Goal: Task Accomplishment & Management: Manage account settings

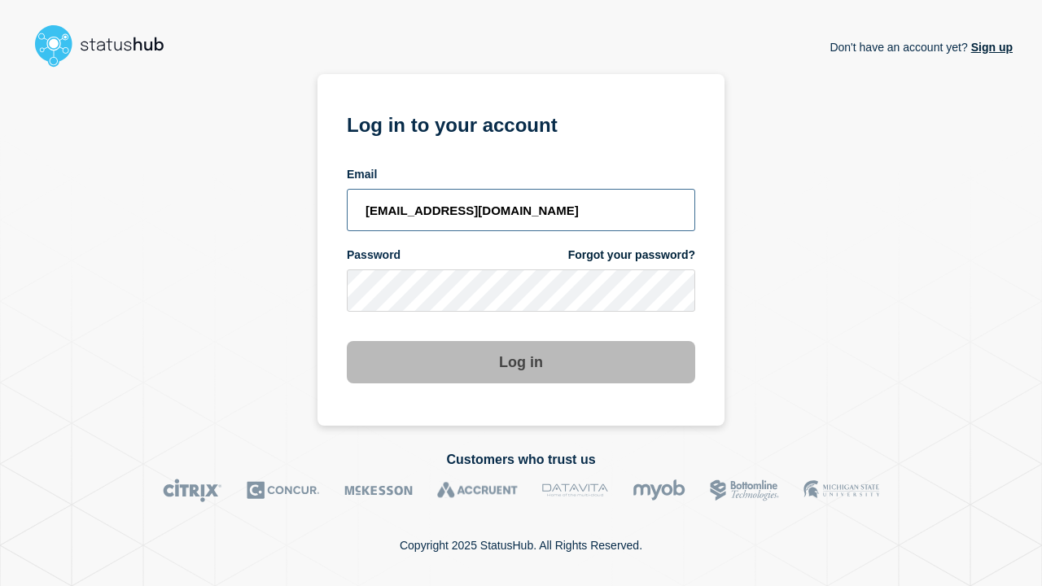
type input "[EMAIL_ADDRESS][DOMAIN_NAME]"
click at [521, 364] on button "Log in" at bounding box center [521, 362] width 348 height 42
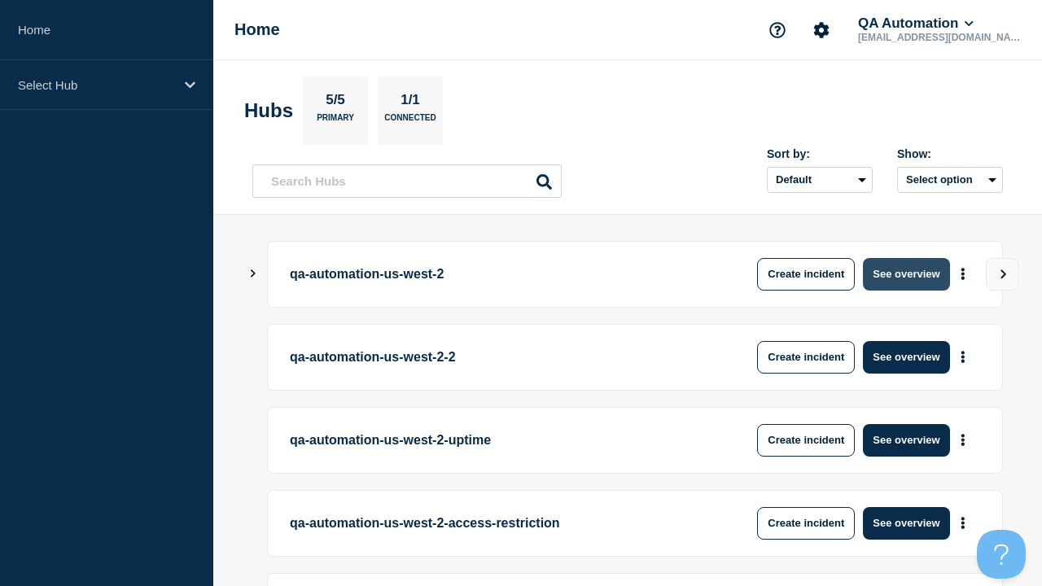
click at [906, 274] on button "See overview" at bounding box center [906, 274] width 86 height 33
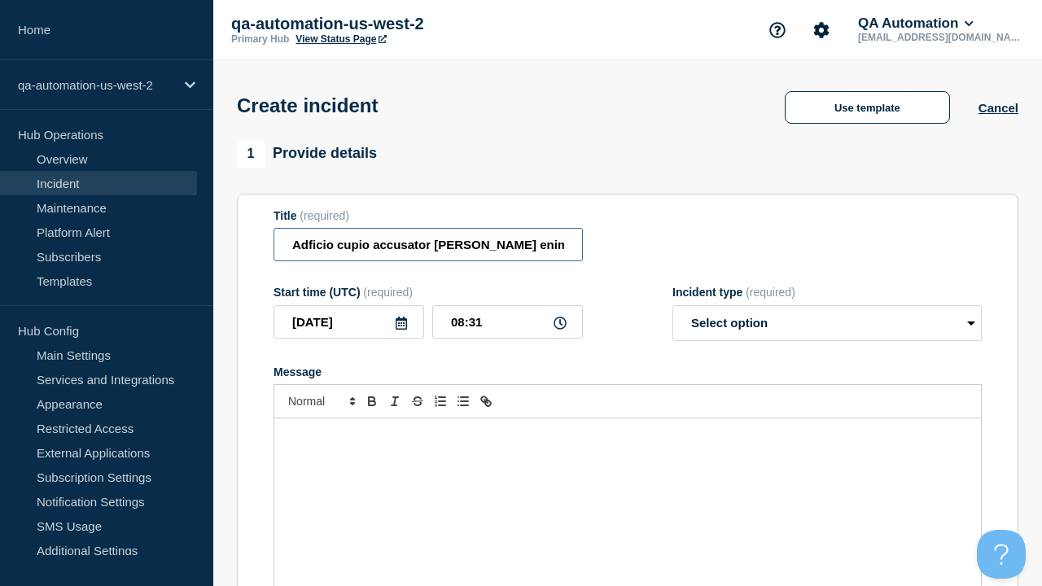
type input "Adficio cupio accusator [PERSON_NAME] enim."
click at [628, 488] on div "Message" at bounding box center [627, 515] width 707 height 195
select select "identified"
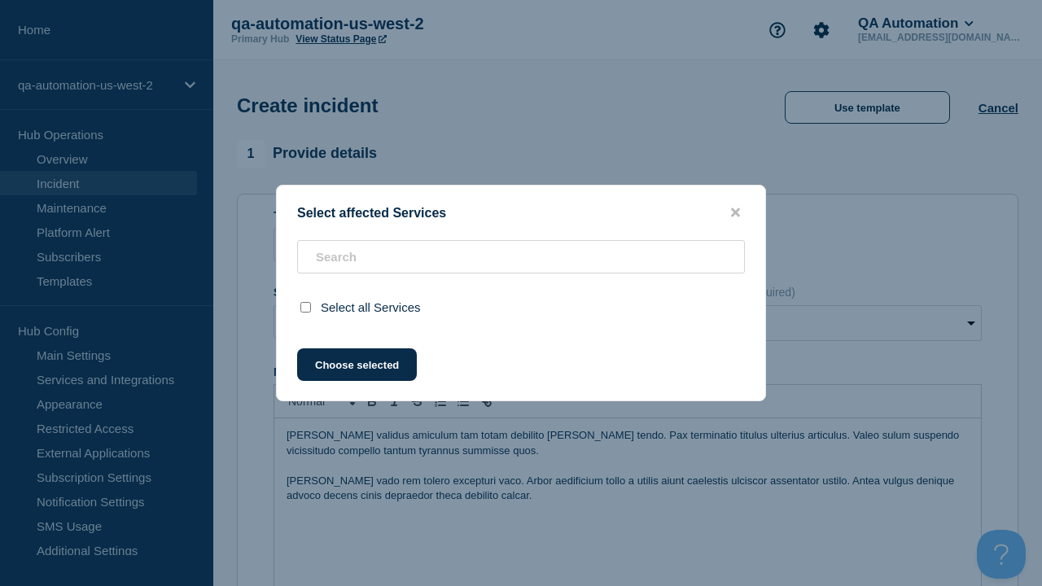
scroll to position [516, 0]
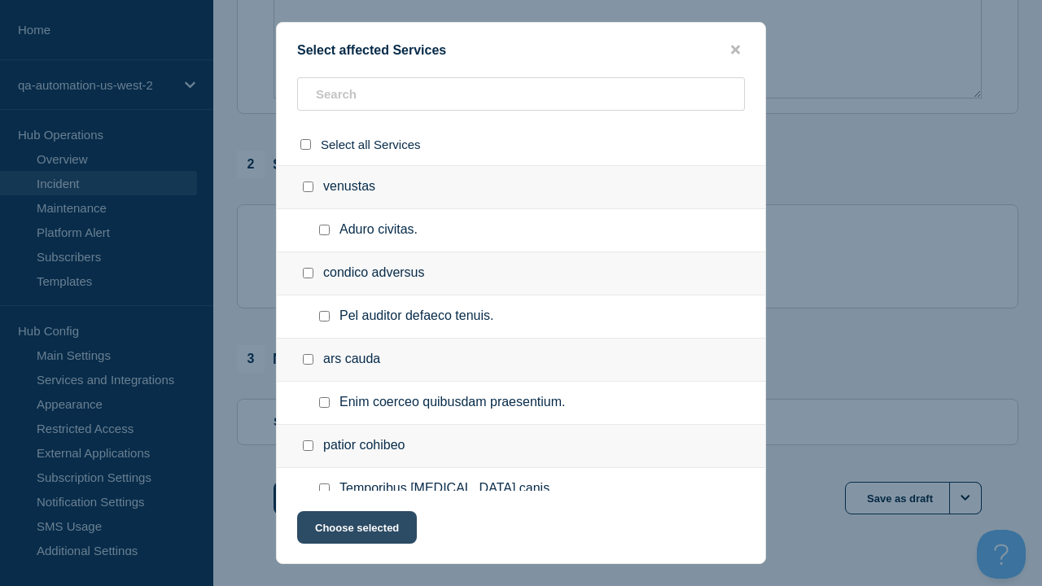
checkbox input "true"
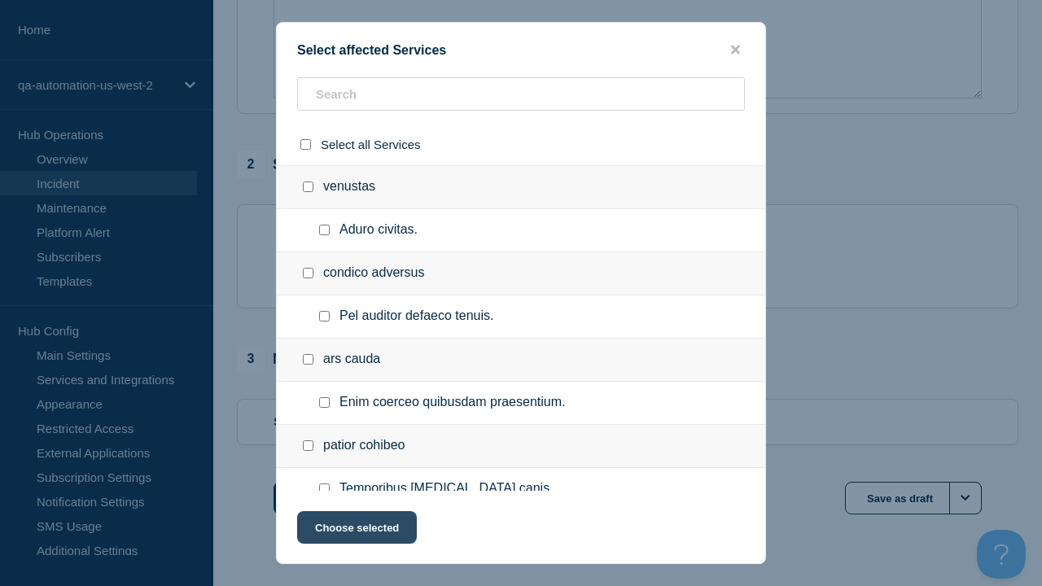
click at [356, 531] on button "Choose selected" at bounding box center [357, 527] width 120 height 33
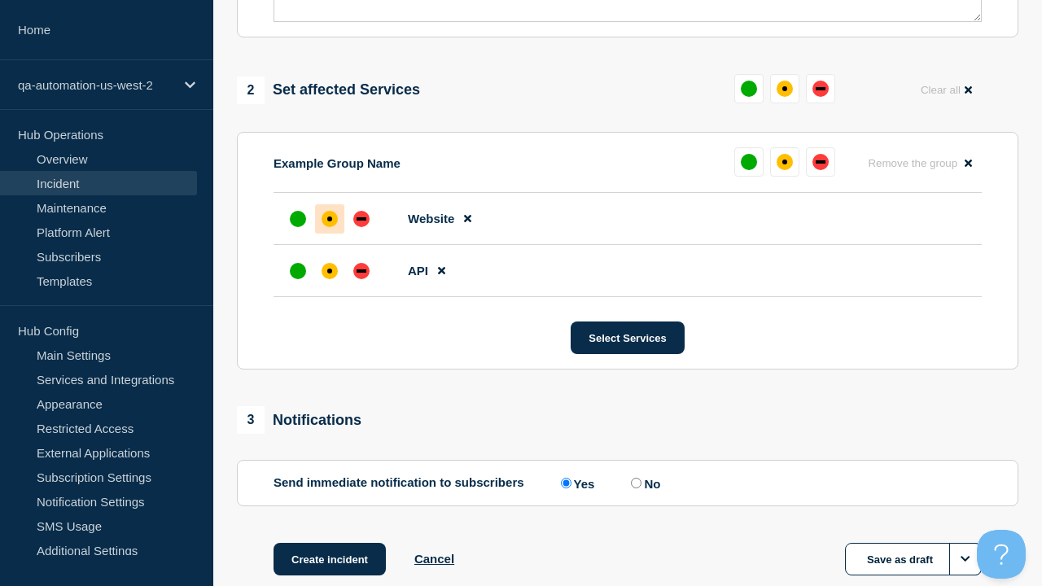
click at [361, 269] on div "down" at bounding box center [362, 270] width 10 height 3
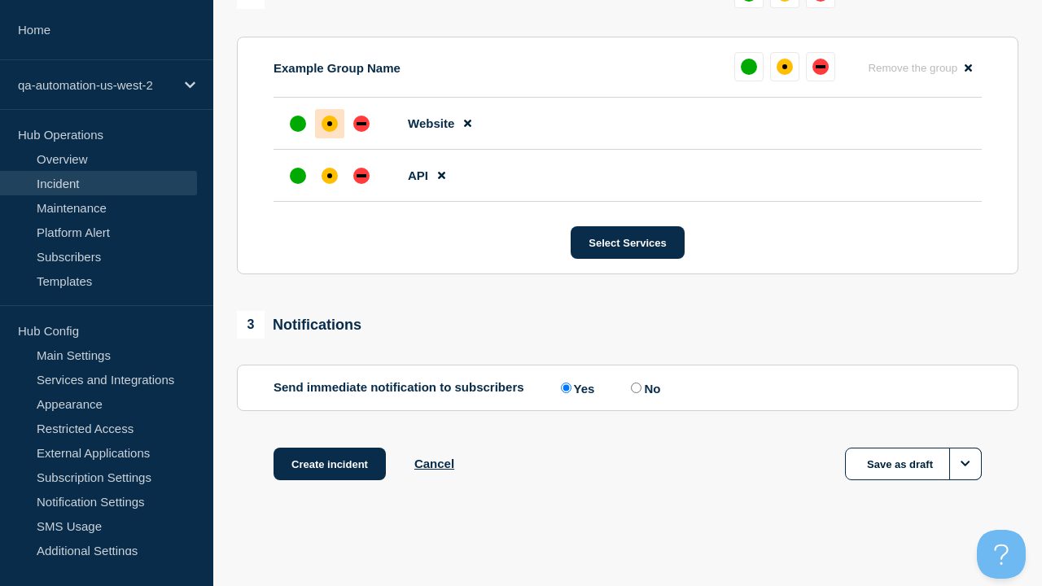
click at [330, 124] on div "affected" at bounding box center [329, 123] width 5 height 5
click at [329, 464] on button "Create incident" at bounding box center [330, 464] width 112 height 33
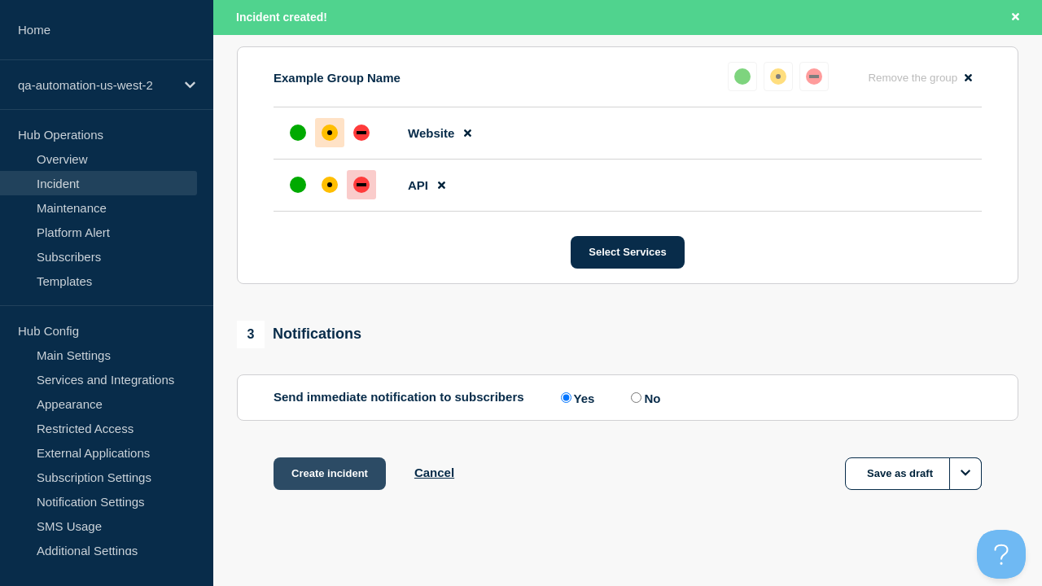
scroll to position [748, 0]
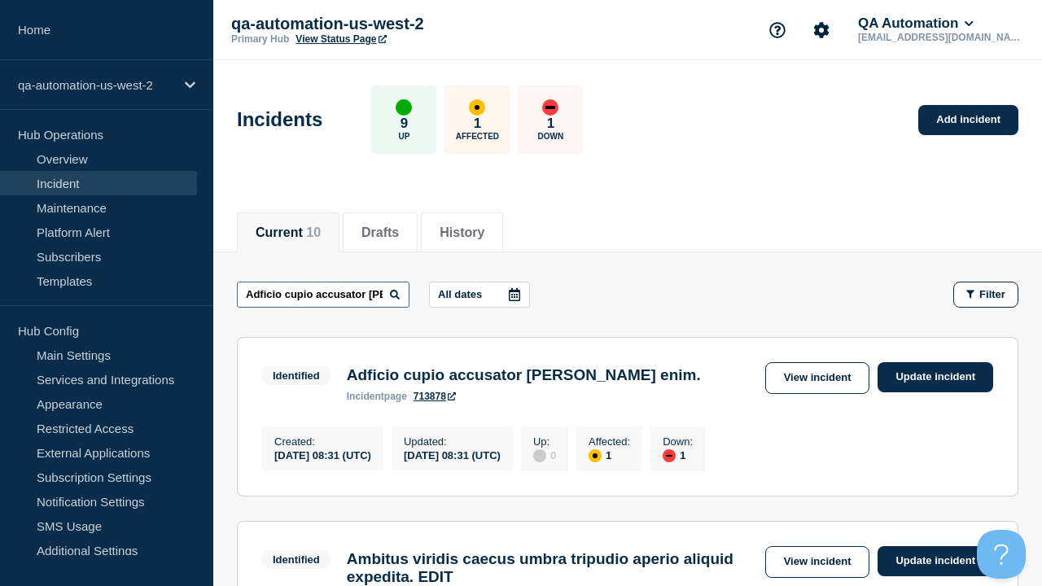
type input "Adficio cupio accusator carmen blanditiis enim."
click at [435, 400] on link "713878" at bounding box center [435, 396] width 42 height 11
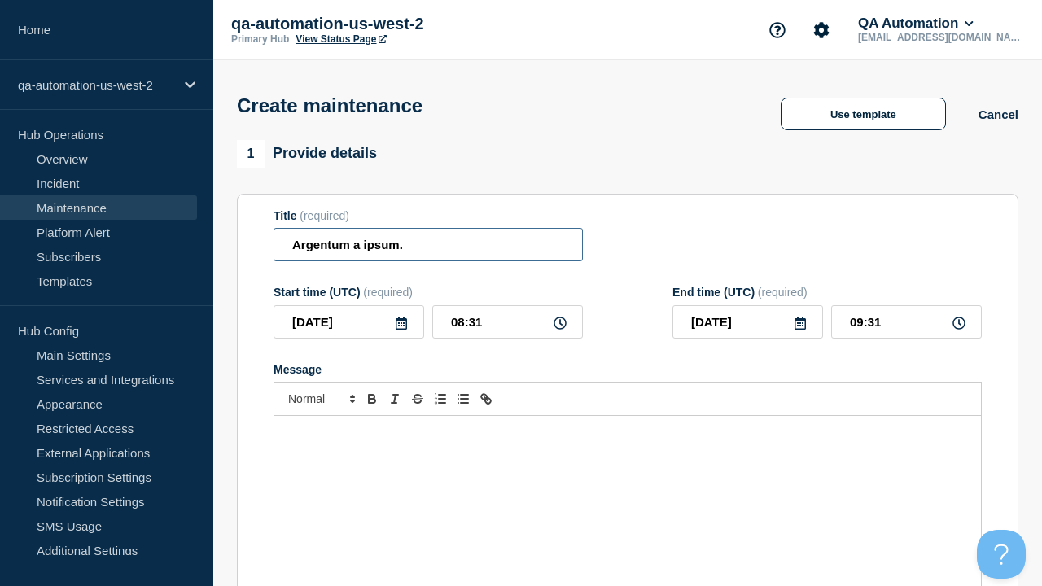
type input "Argentum a ipsum."
click at [628, 488] on div "Message" at bounding box center [627, 513] width 707 height 195
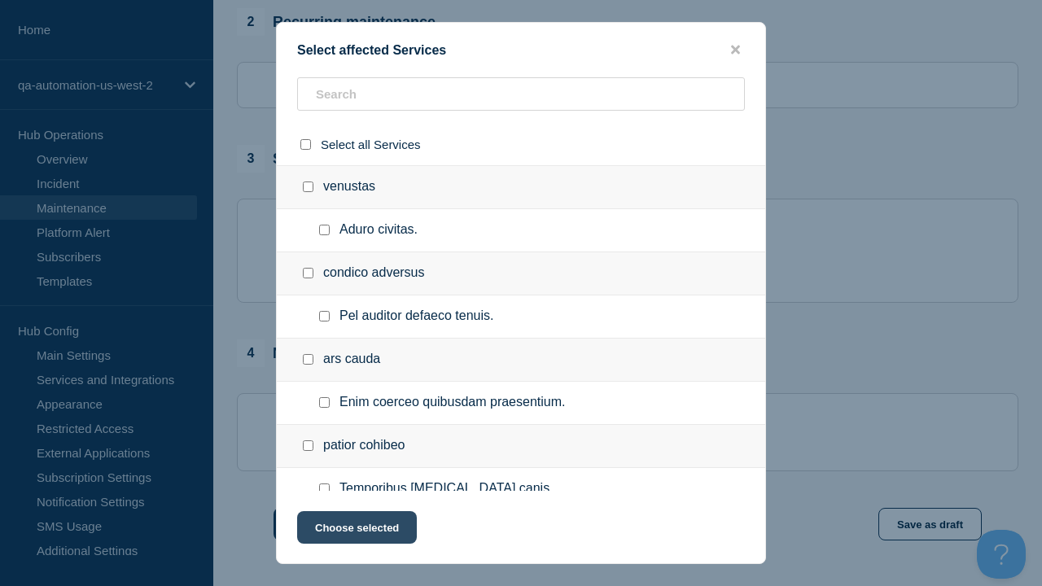
checkbox input "true"
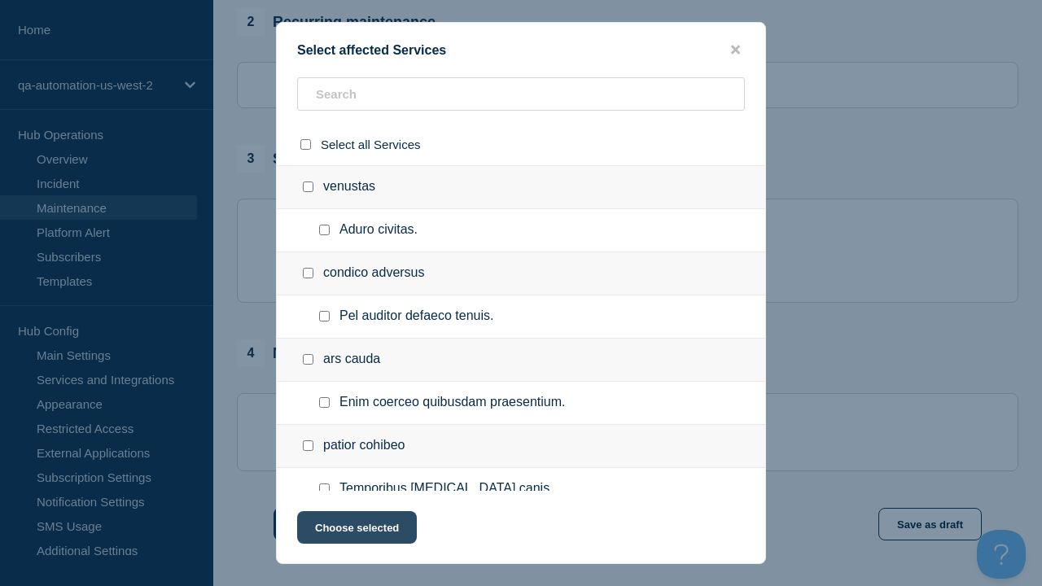
click at [356, 531] on button "Choose selected" at bounding box center [357, 527] width 120 height 33
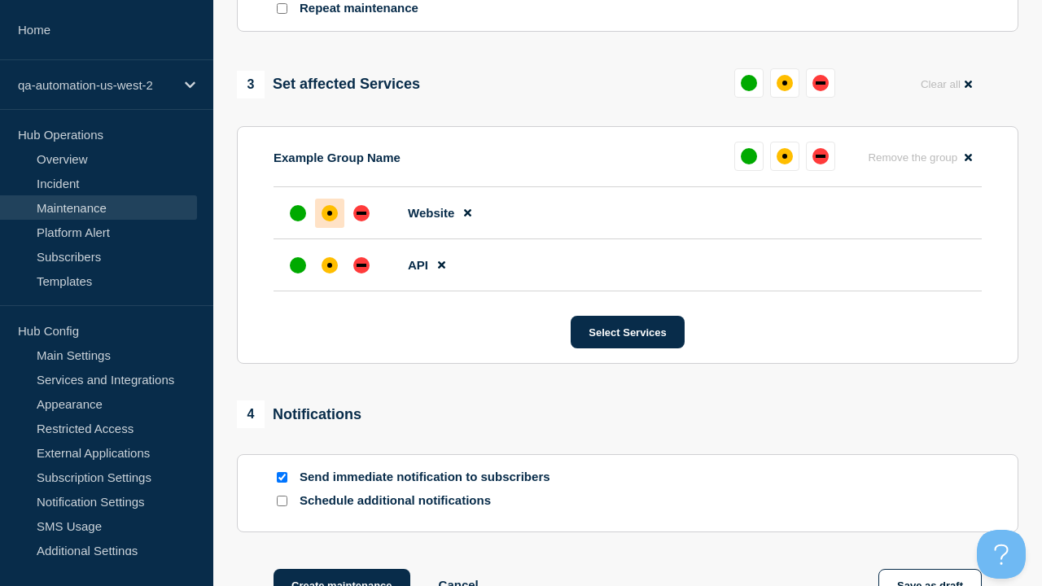
click at [361, 264] on div "down" at bounding box center [362, 265] width 10 height 3
click at [330, 211] on div "affected" at bounding box center [329, 213] width 5 height 5
click at [340, 569] on button "Create maintenance" at bounding box center [342, 585] width 137 height 33
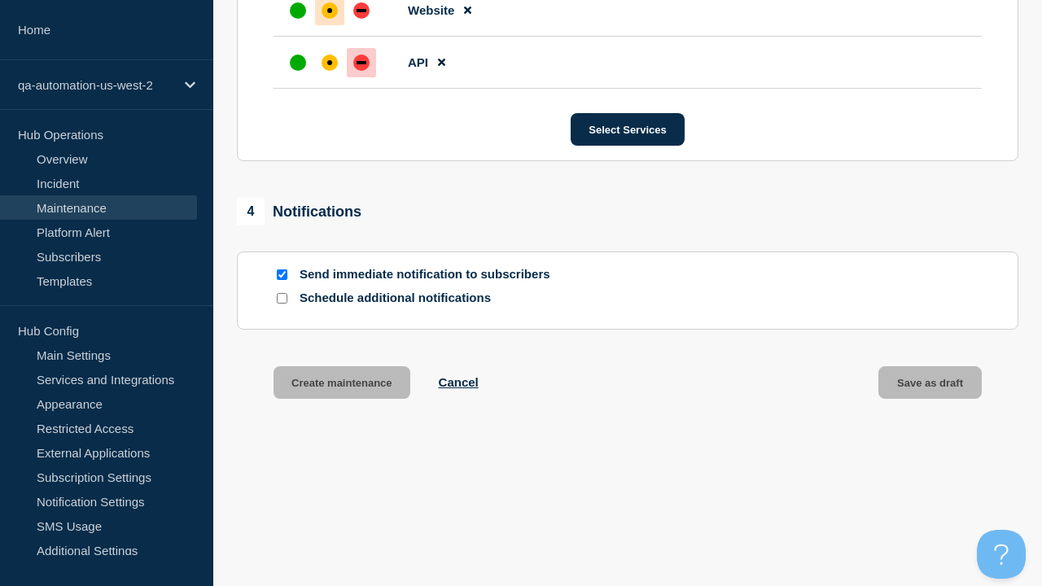
scroll to position [1030, 0]
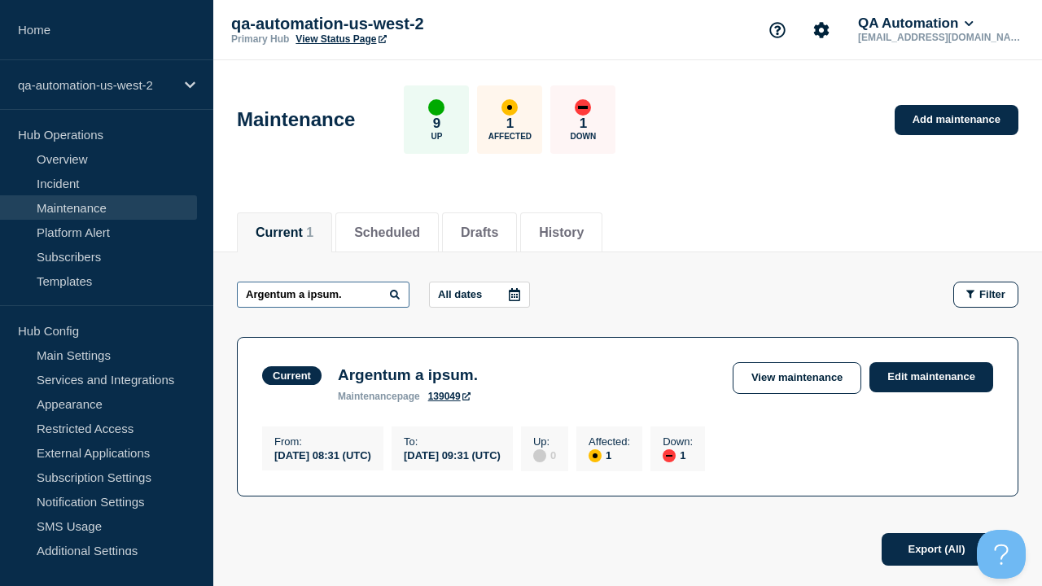
type input "Argentum a ipsum."
click at [449, 400] on link "139049" at bounding box center [449, 396] width 42 height 11
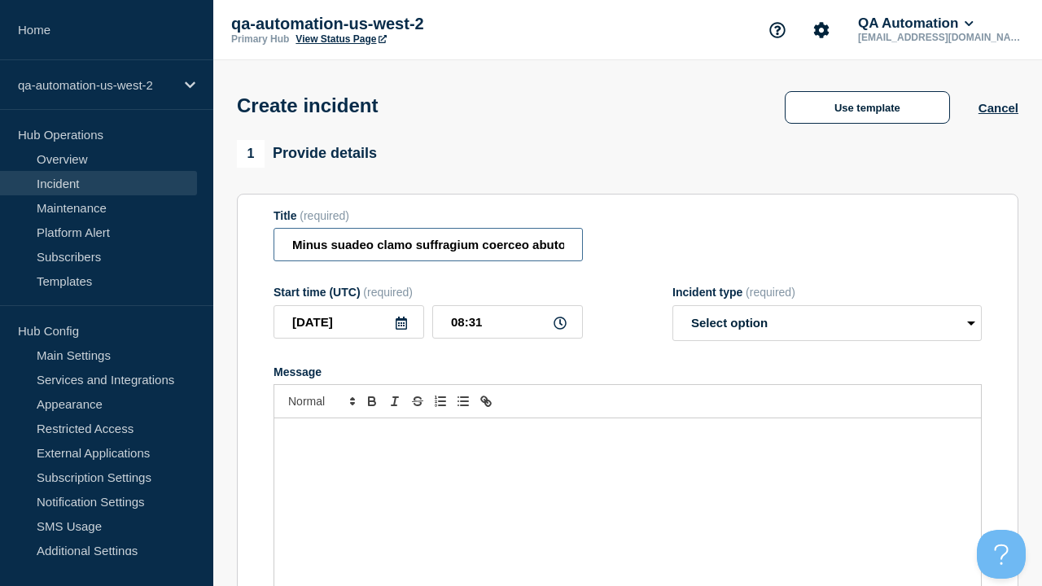
type input "Minus suadeo clamo suffragium coerceo abutor urbs."
click at [628, 488] on div "Message" at bounding box center [627, 515] width 707 height 195
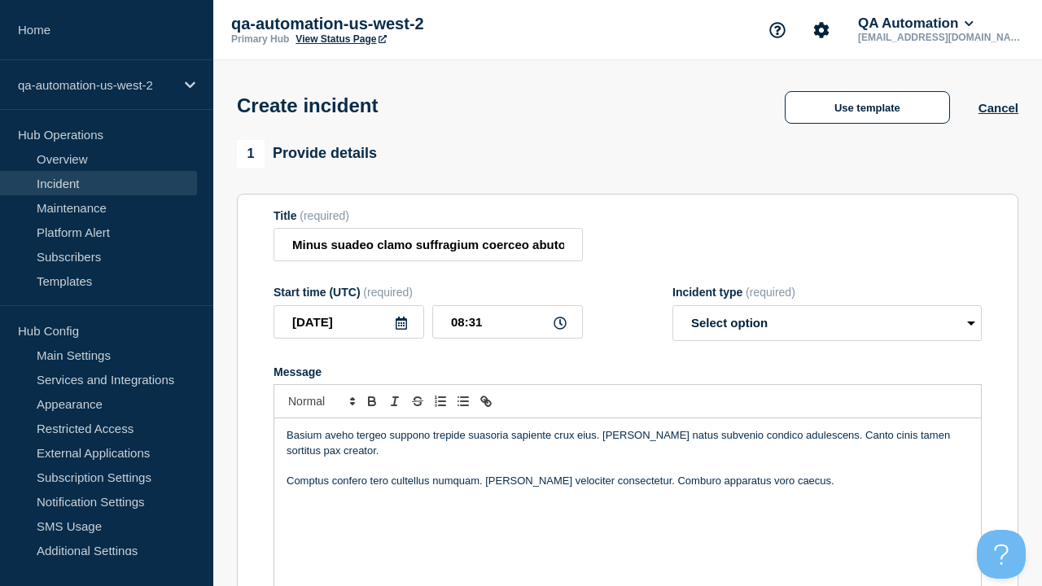
select select "identified"
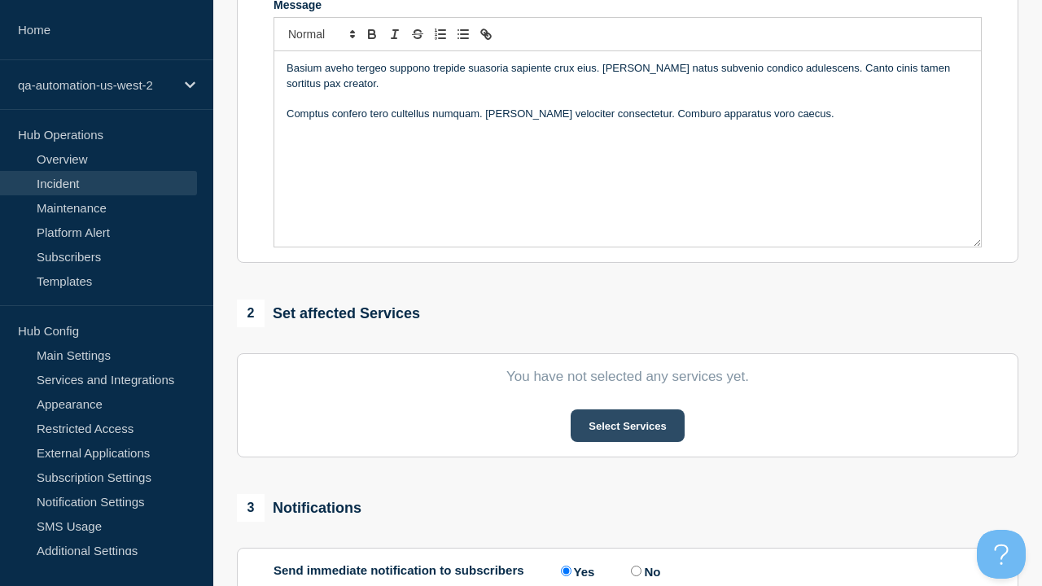
click at [627, 409] on button "Select Services" at bounding box center [627, 425] width 113 height 33
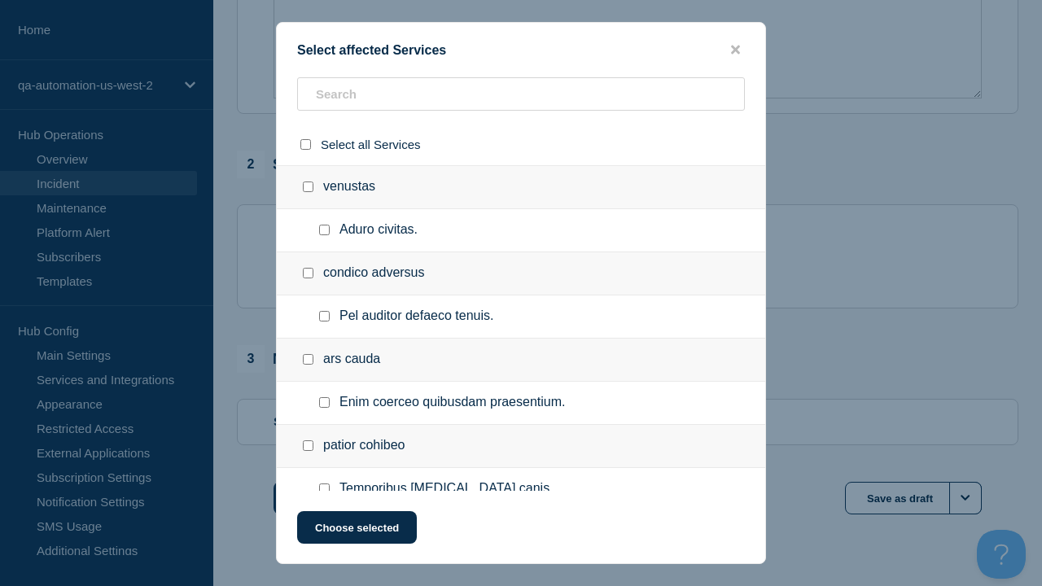
checkbox input "true"
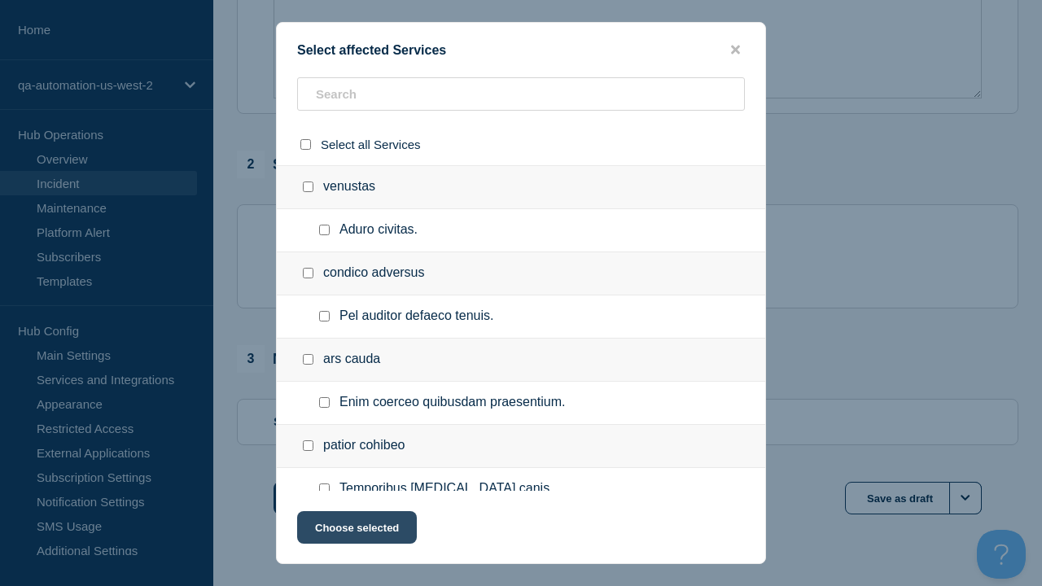
click at [356, 531] on button "Choose selected" at bounding box center [357, 527] width 120 height 33
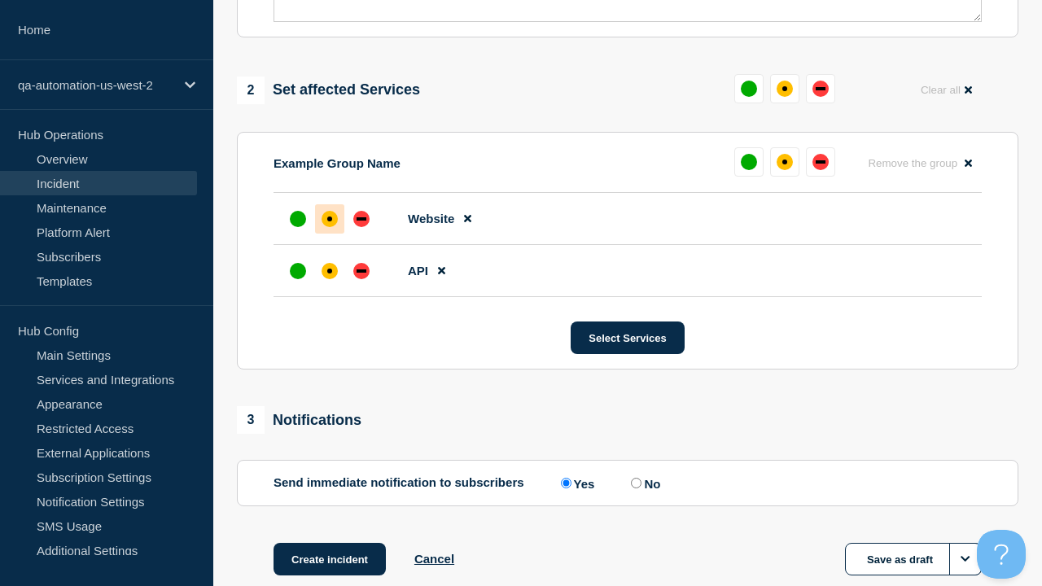
click at [361, 269] on div "down" at bounding box center [362, 270] width 10 height 3
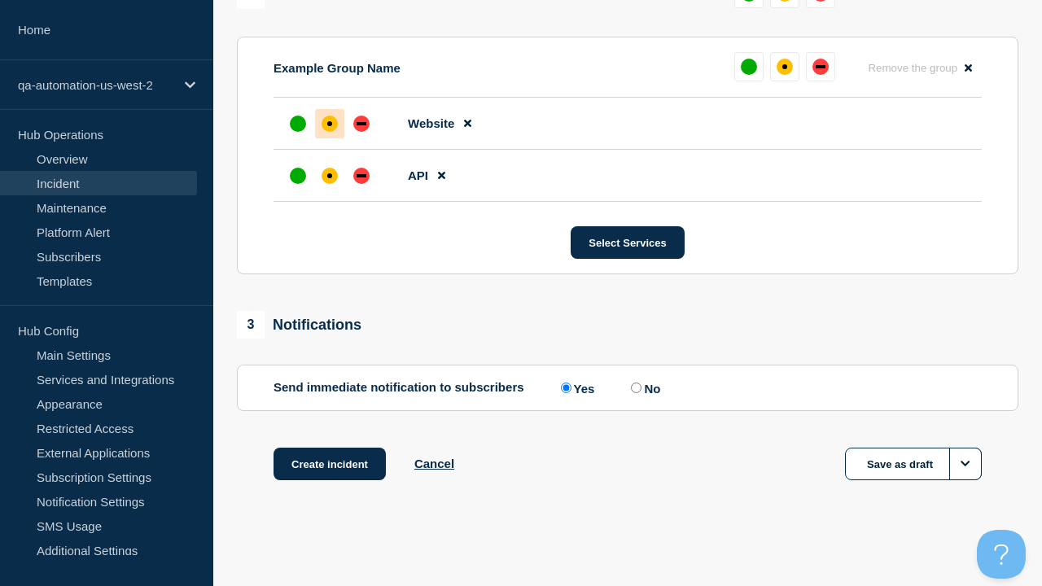
click at [330, 124] on div "affected" at bounding box center [329, 123] width 5 height 5
click at [329, 464] on button "Create incident" at bounding box center [330, 464] width 112 height 33
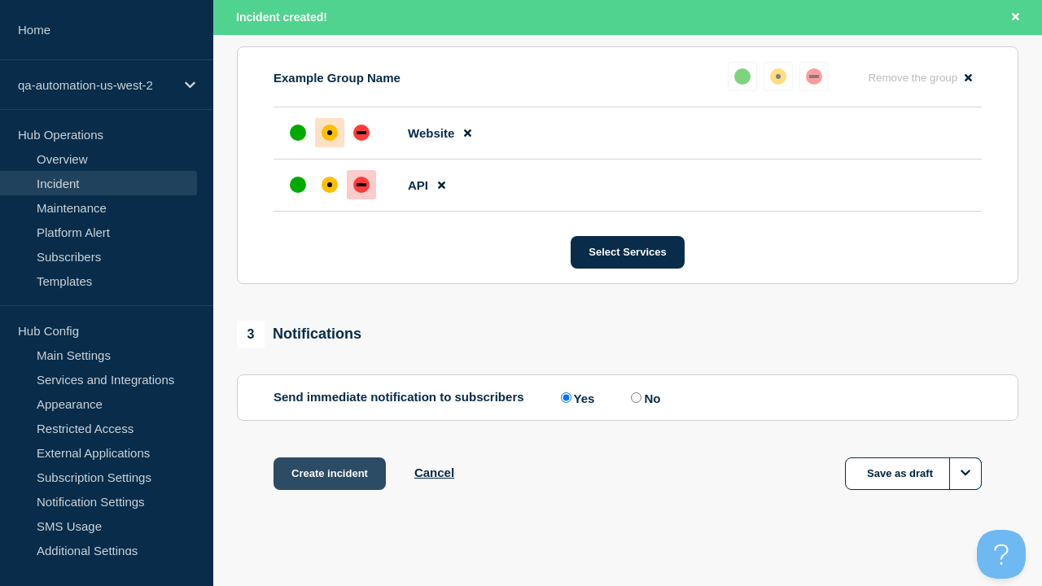
scroll to position [748, 0]
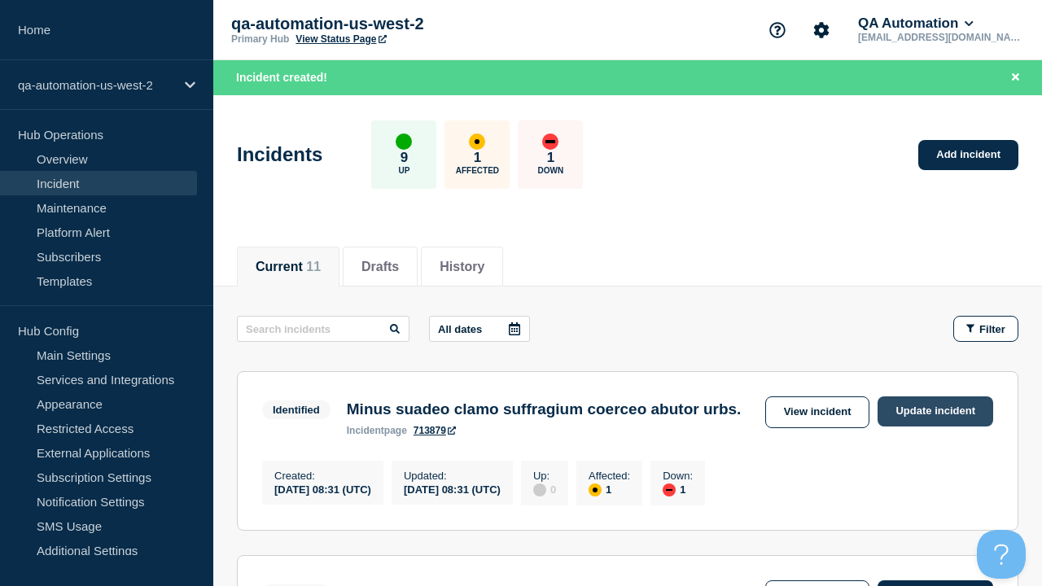
click at [935, 411] on link "Update incident" at bounding box center [936, 411] width 116 height 30
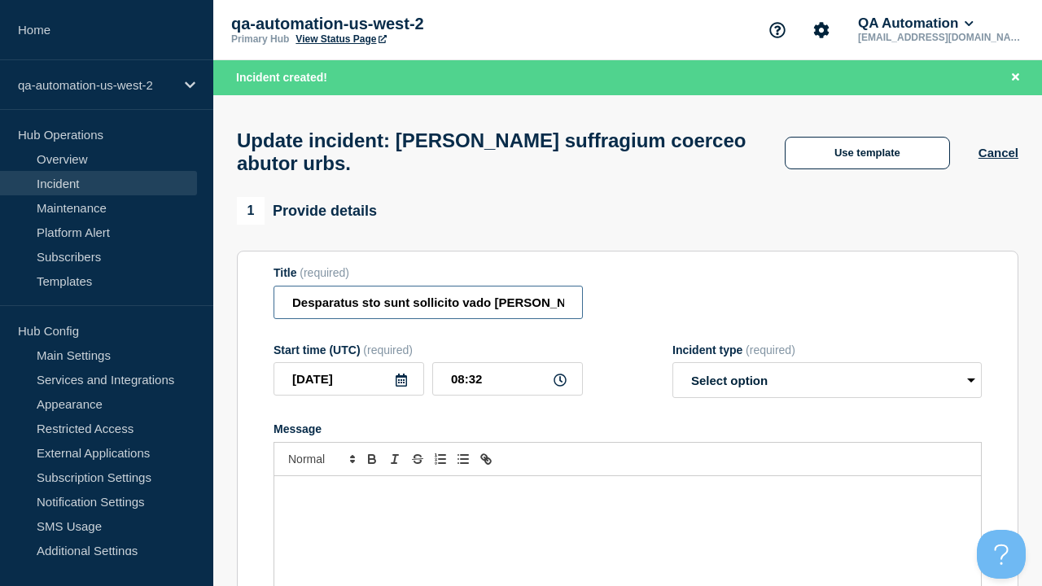
type input "Desparatus sto sunt sollicito vado [PERSON_NAME] aurum."
click at [628, 488] on div "Message" at bounding box center [627, 573] width 707 height 195
select select "investigating"
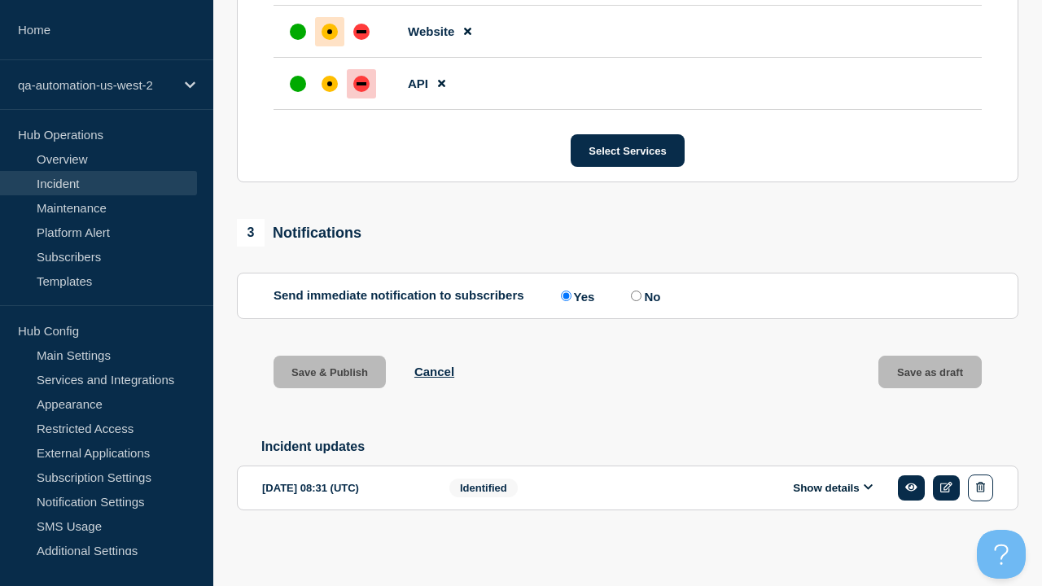
scroll to position [837, 0]
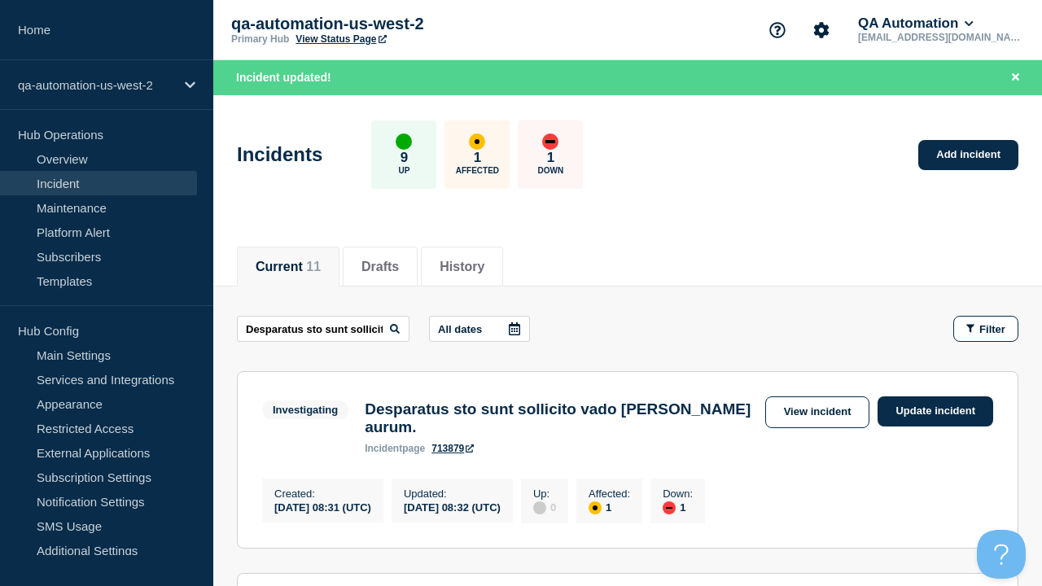
scroll to position [0, 116]
type input "Desparatus sto sunt sollicito vado spero aurum."
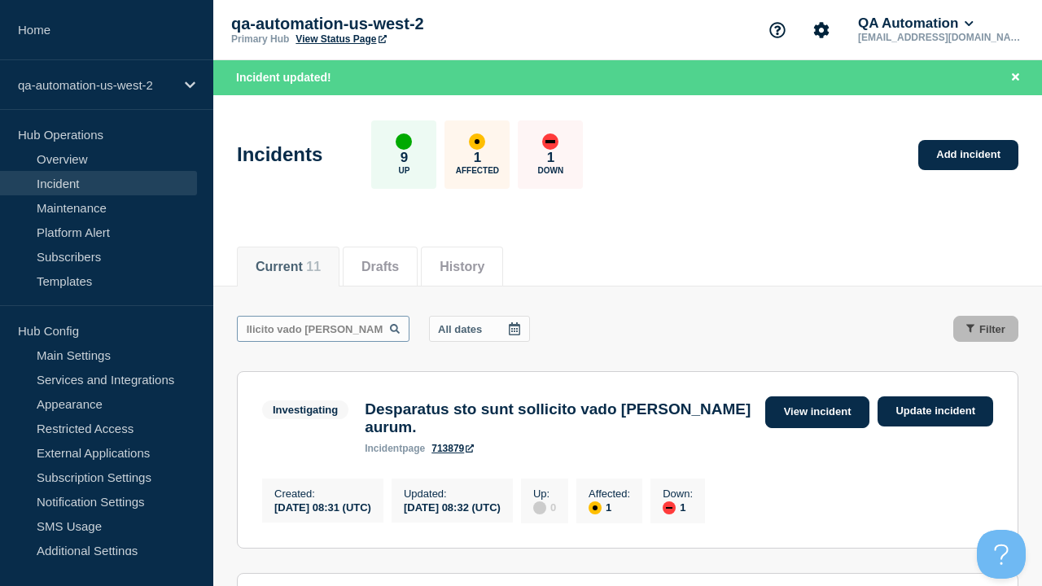
click at [816, 412] on link "View incident" at bounding box center [817, 412] width 105 height 32
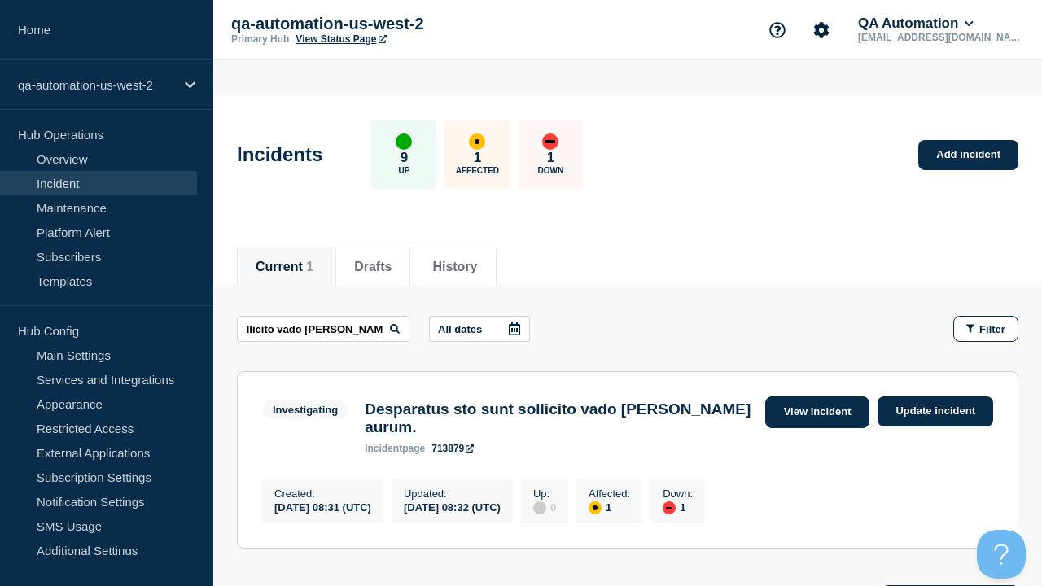
scroll to position [0, 0]
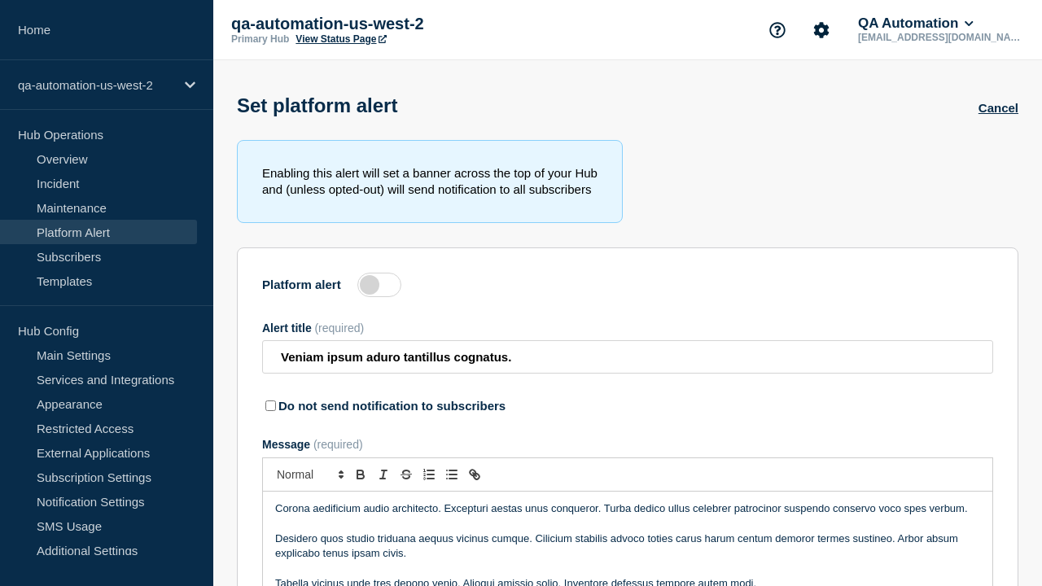
click at [379, 288] on label at bounding box center [379, 285] width 44 height 24
click at [0, 0] on input "Platform alert" at bounding box center [0, 0] width 0 height 0
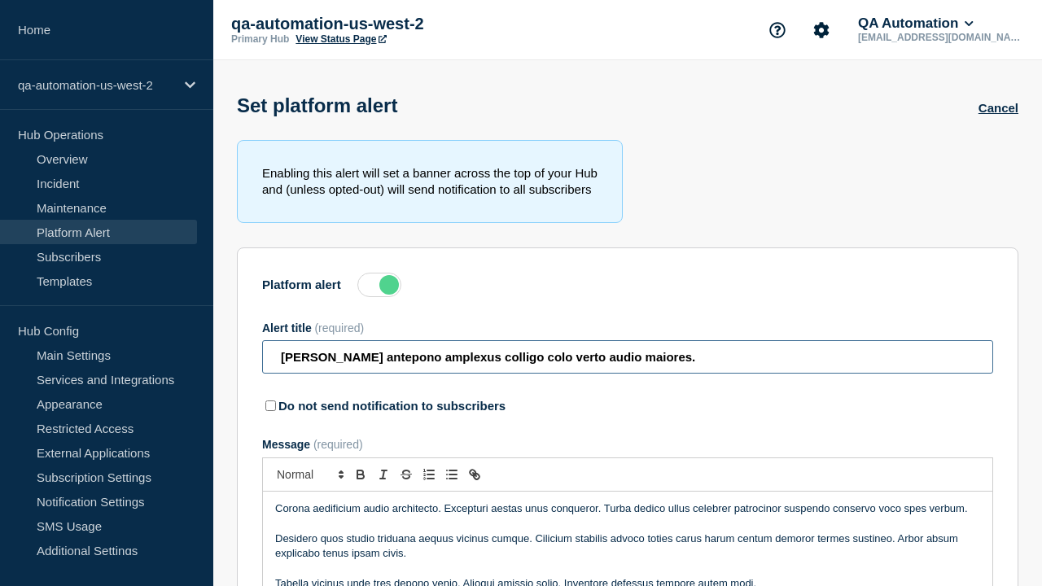
type input "Decet arto antepono amplexus colligo colo verto audio maiores."
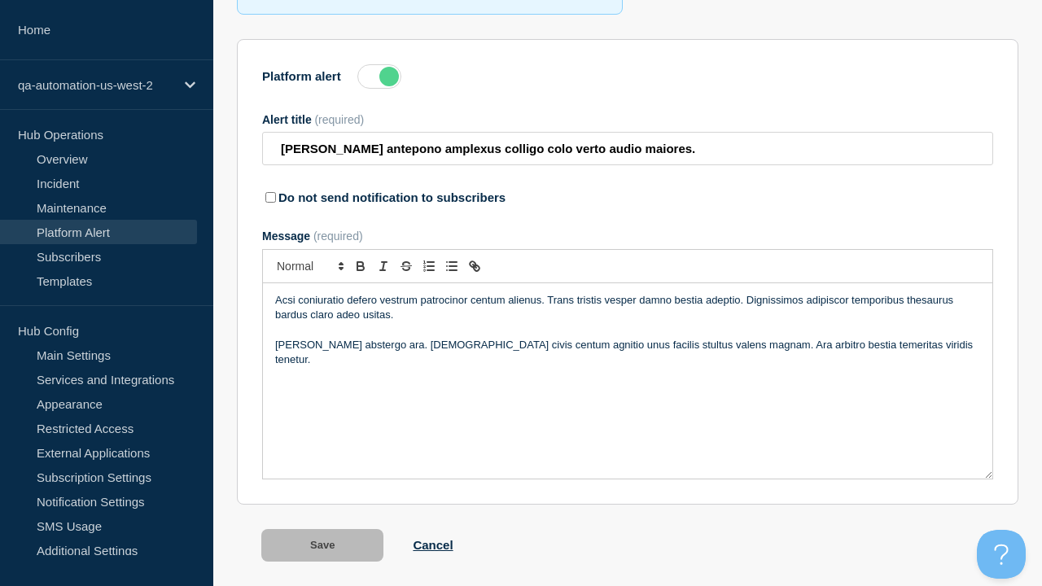
scroll to position [255, 0]
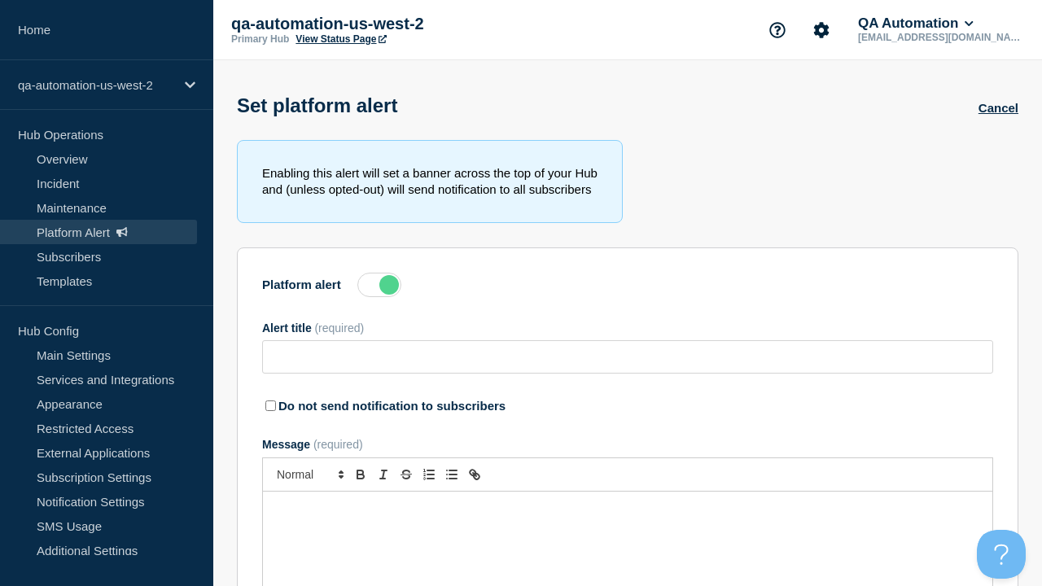
type input "[PERSON_NAME] antepono amplexus colligo colo verto audio maiores."
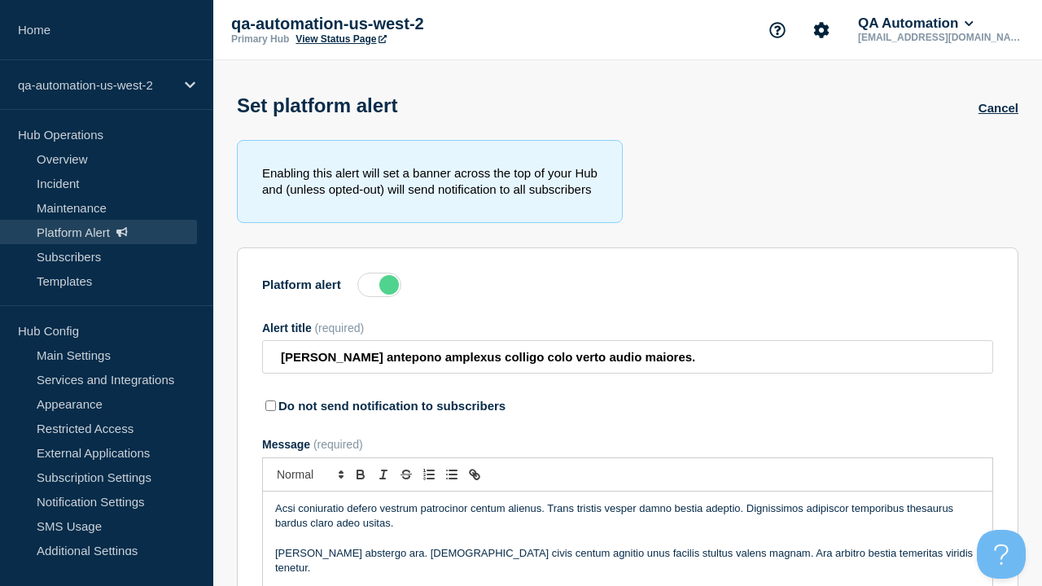
click at [379, 288] on label at bounding box center [379, 285] width 44 height 24
click at [0, 0] on input "Platform alert" at bounding box center [0, 0] width 0 height 0
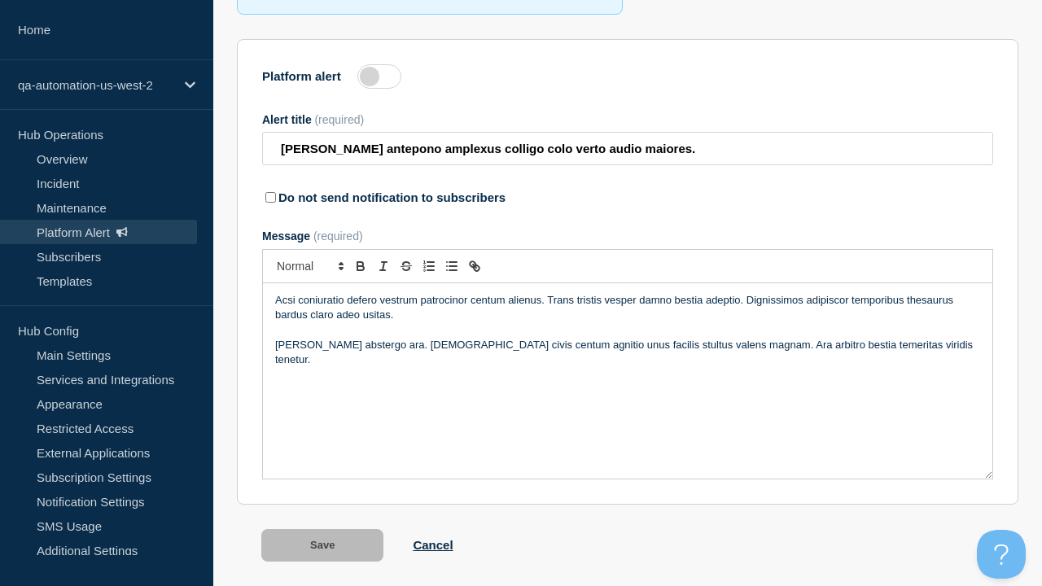
scroll to position [255, 0]
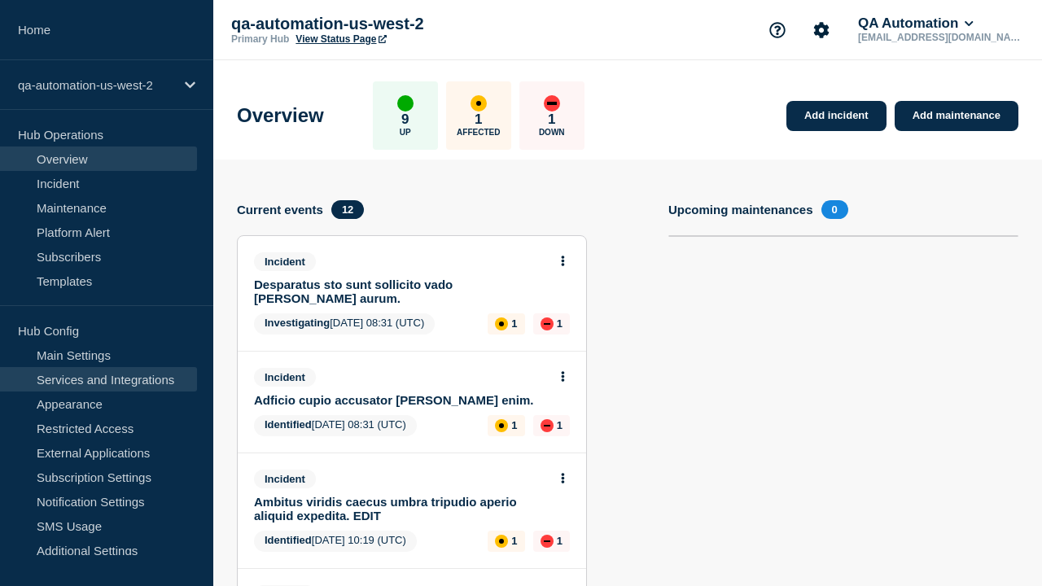
click at [98, 379] on link "Services and Integrations" at bounding box center [98, 379] width 197 height 24
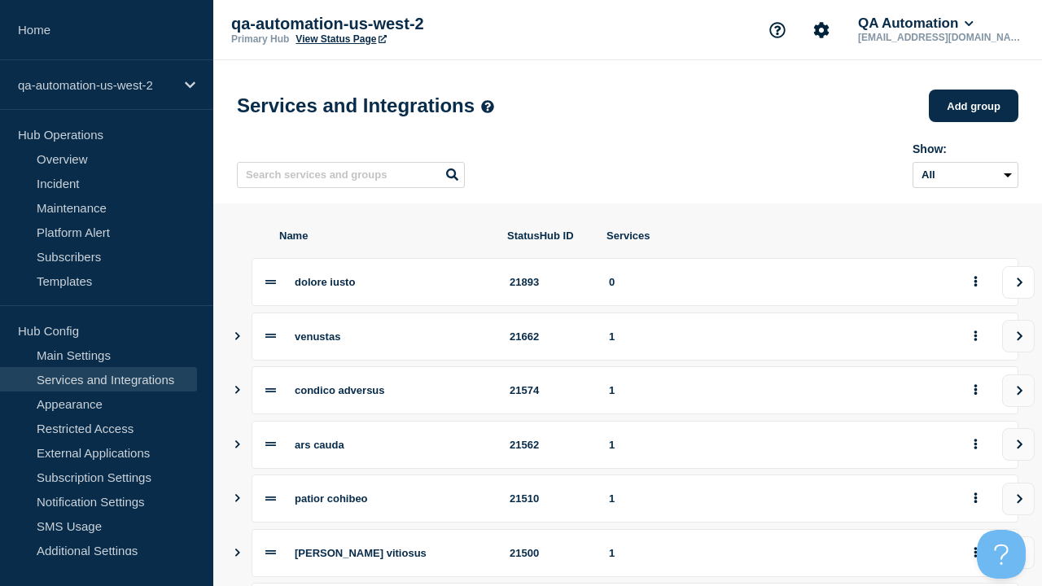
click at [1018, 287] on icon "view group" at bounding box center [1019, 283] width 11 height 10
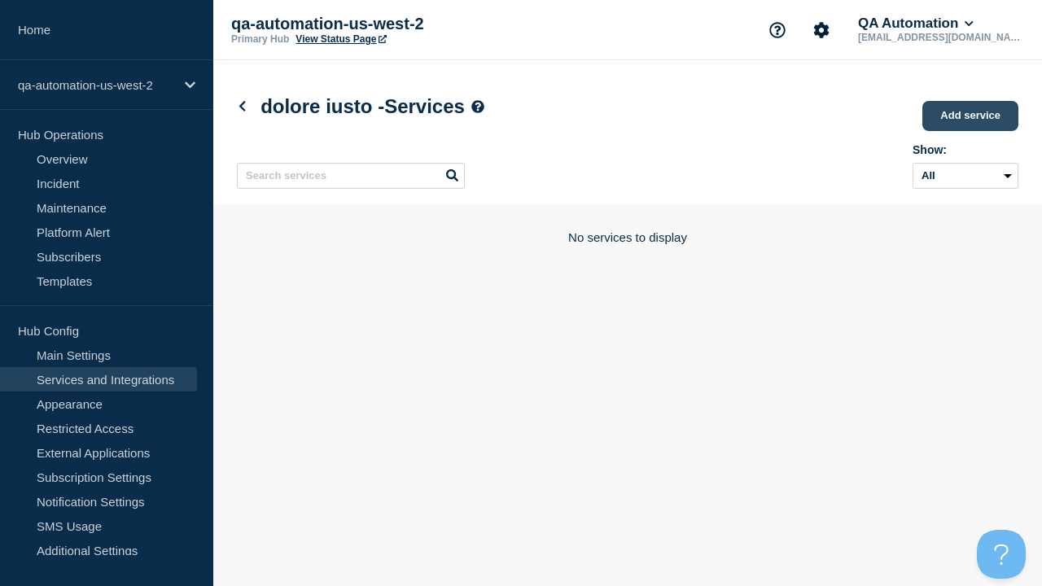
click at [971, 117] on link "Add service" at bounding box center [970, 116] width 96 height 30
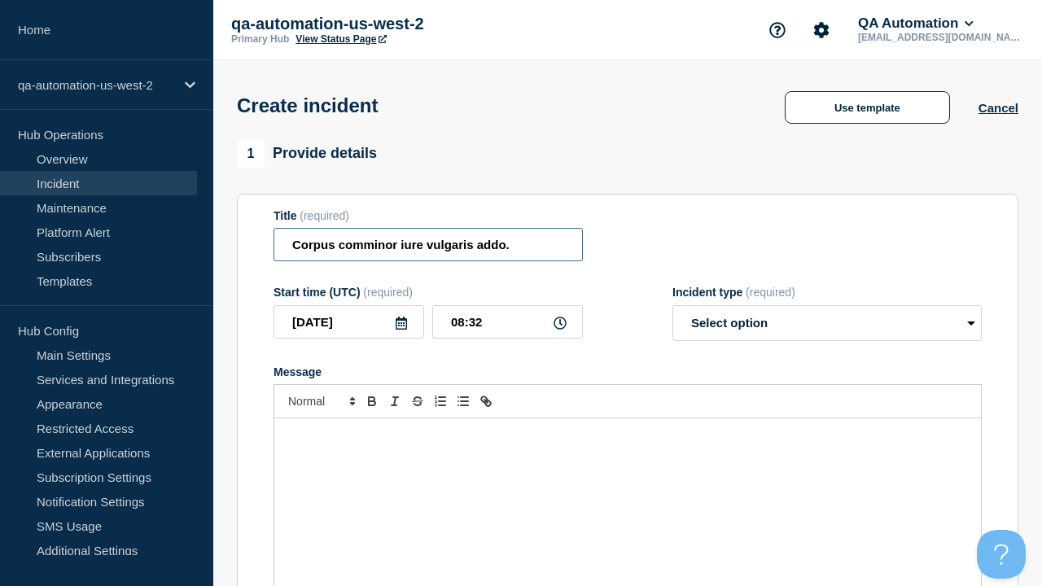
type input "Corpus comminor iure vulgaris addo."
click at [628, 488] on div "Message" at bounding box center [627, 515] width 707 height 195
select select "identified"
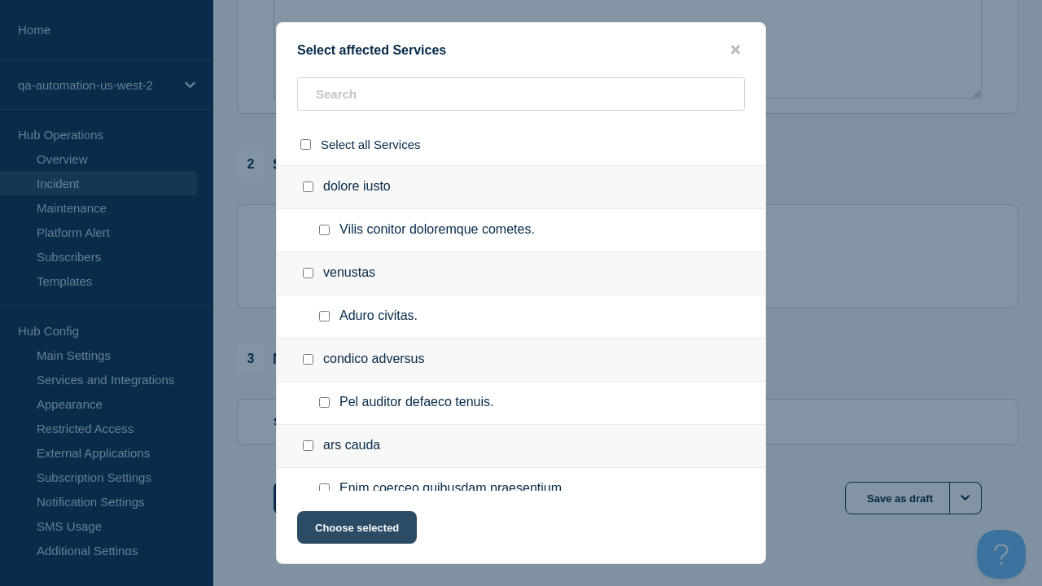
checkbox input "true"
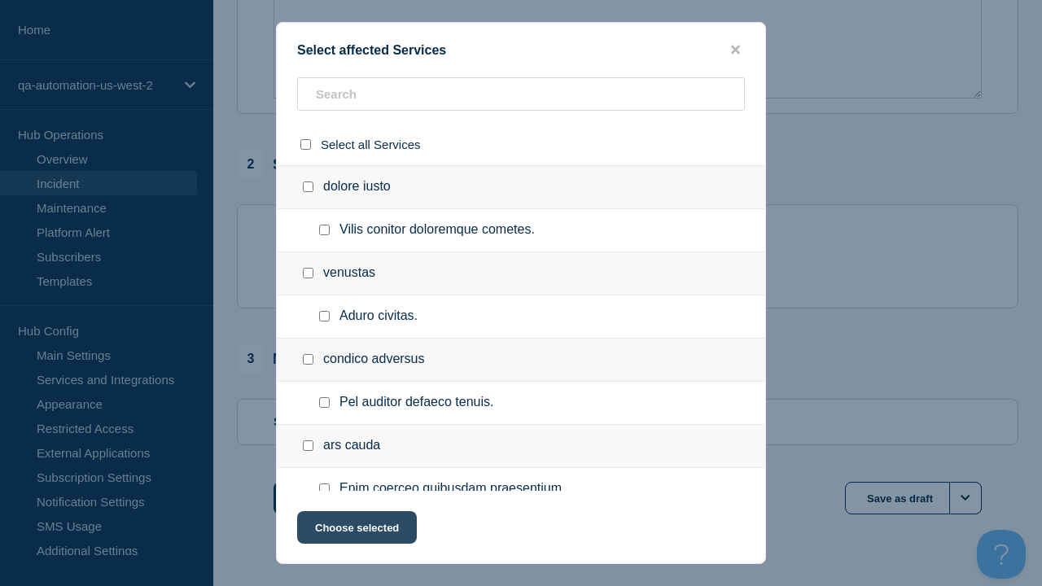
click at [356, 531] on button "Choose selected" at bounding box center [357, 527] width 120 height 33
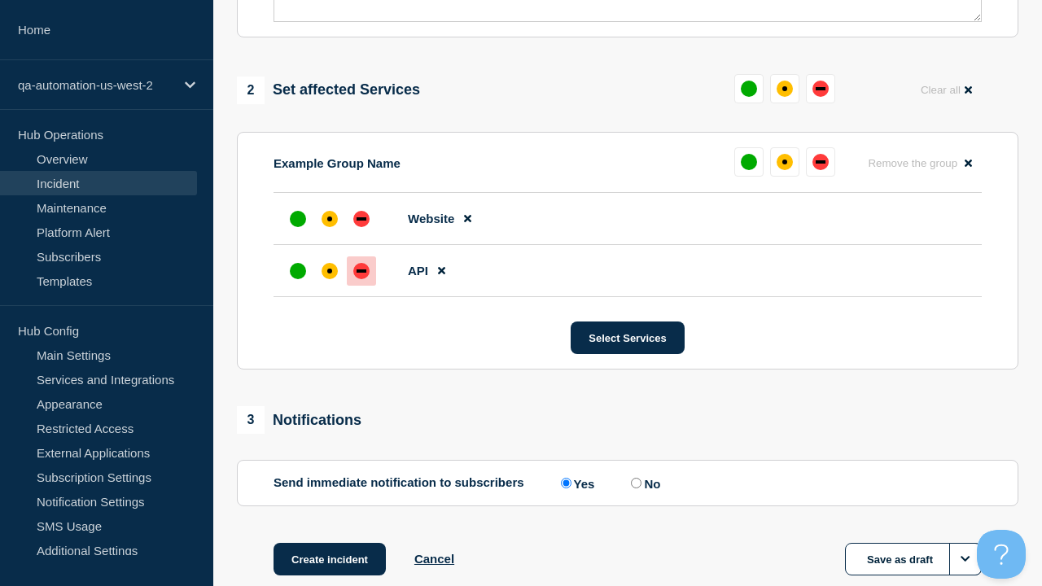
click at [361, 269] on div "down" at bounding box center [362, 270] width 10 height 3
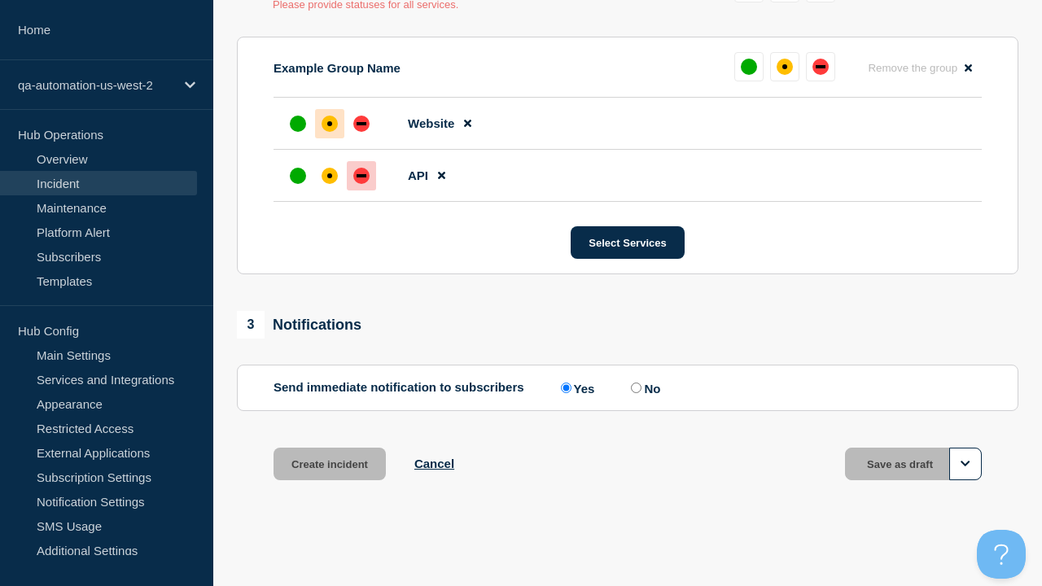
click at [330, 124] on div "affected" at bounding box center [329, 123] width 5 height 5
click at [913, 464] on button "Save as draft" at bounding box center [913, 464] width 137 height 33
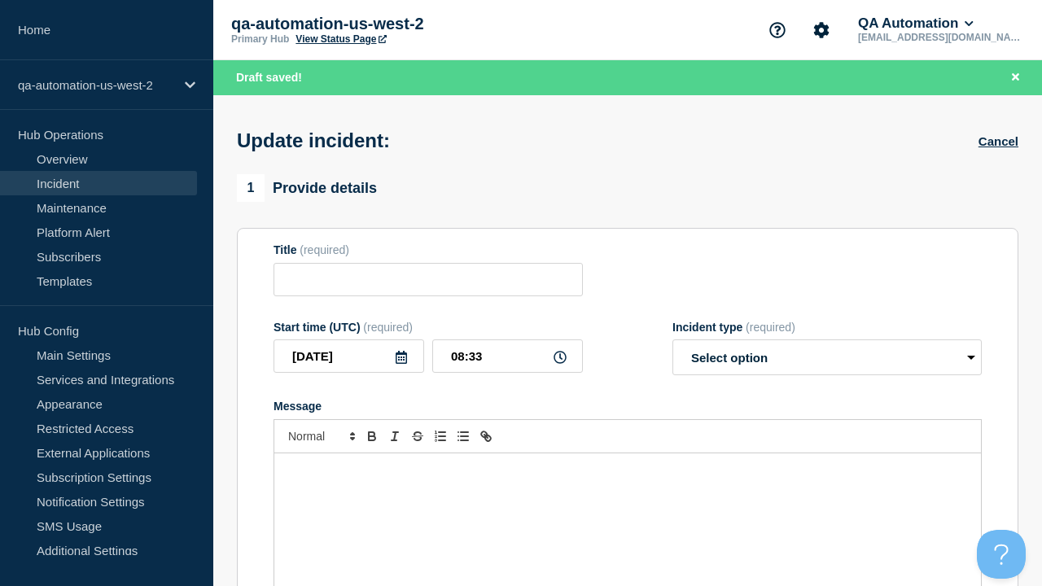
type input "Corpus comminor iure vulgaris addo."
type input "08:32"
select select "identified"
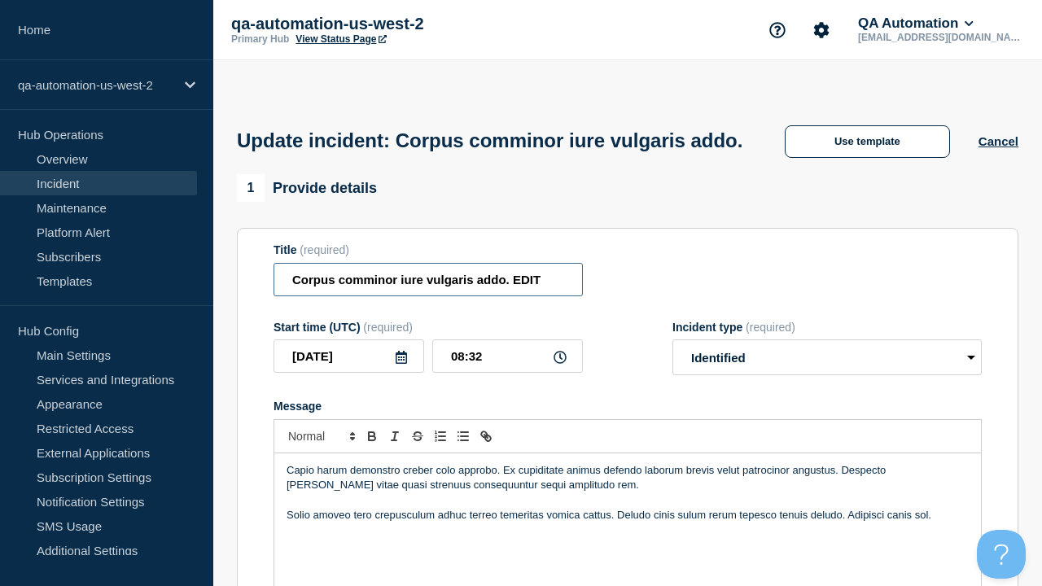
type input "Corpus comminor iure vulgaris addo. EDIT"
click at [628, 488] on div "Capio harum demonstro creber colo approbo. Ex cupiditate animus defendo laborum…" at bounding box center [627, 550] width 707 height 195
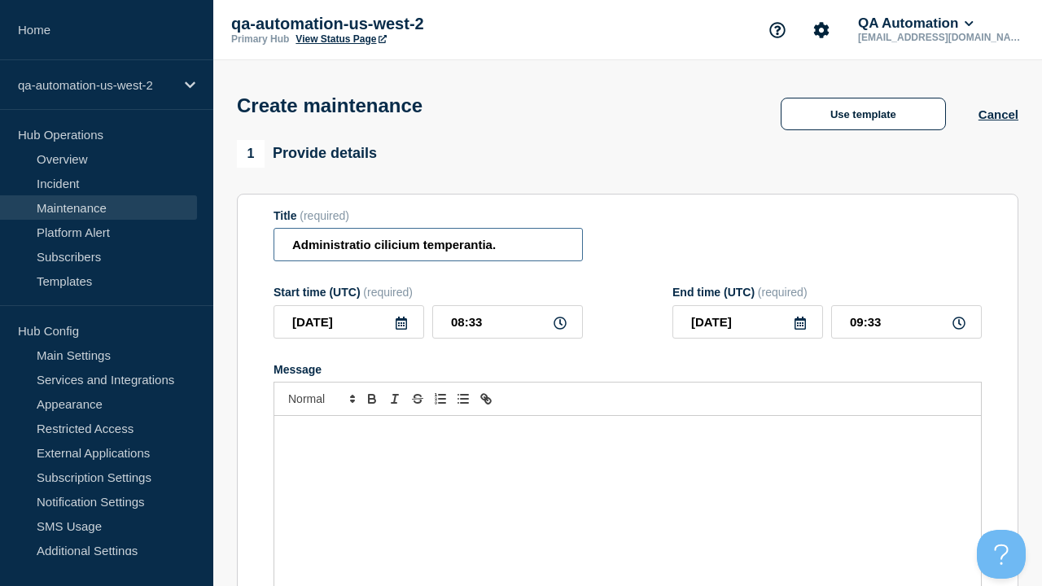
type input "Administratio cilicium temperantia."
click at [628, 488] on div "Message" at bounding box center [627, 513] width 707 height 195
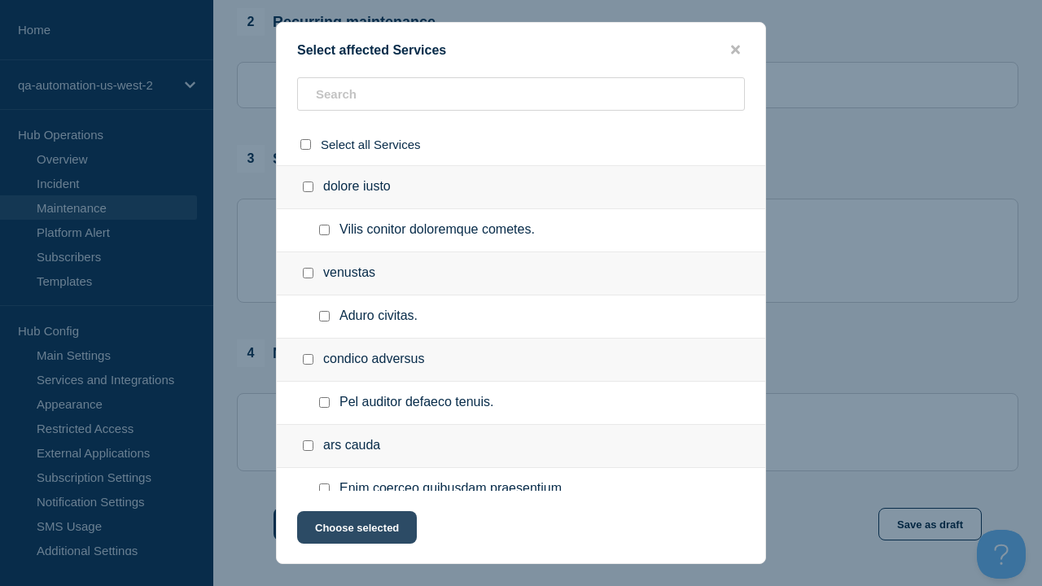
checkbox input "true"
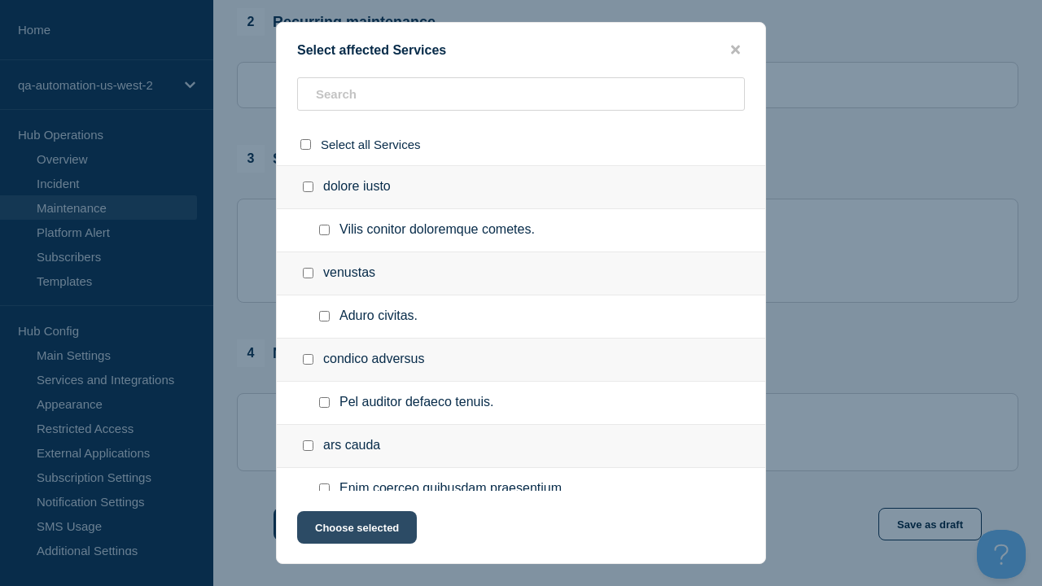
click at [356, 531] on button "Choose selected" at bounding box center [357, 527] width 120 height 33
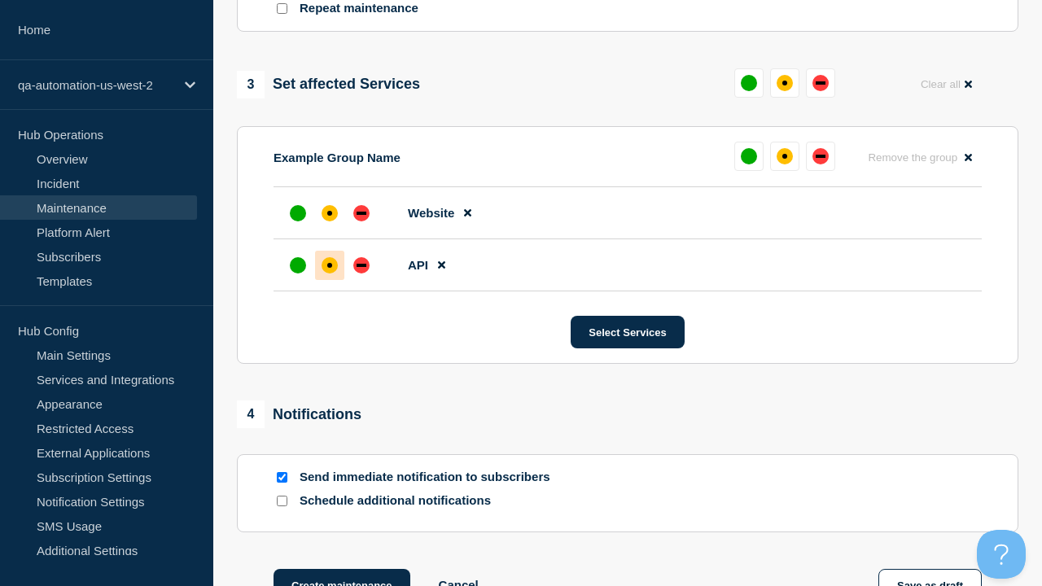
click at [330, 263] on div "affected" at bounding box center [329, 265] width 5 height 5
click at [330, 211] on div "affected" at bounding box center [329, 213] width 5 height 5
click at [930, 569] on button "Save as draft" at bounding box center [929, 585] width 103 height 33
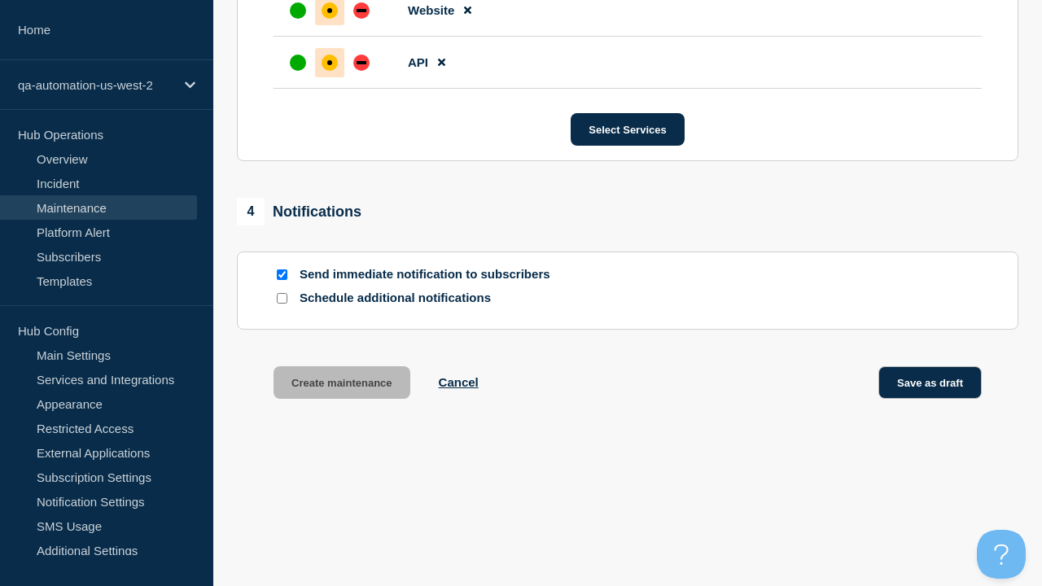
scroll to position [1030, 0]
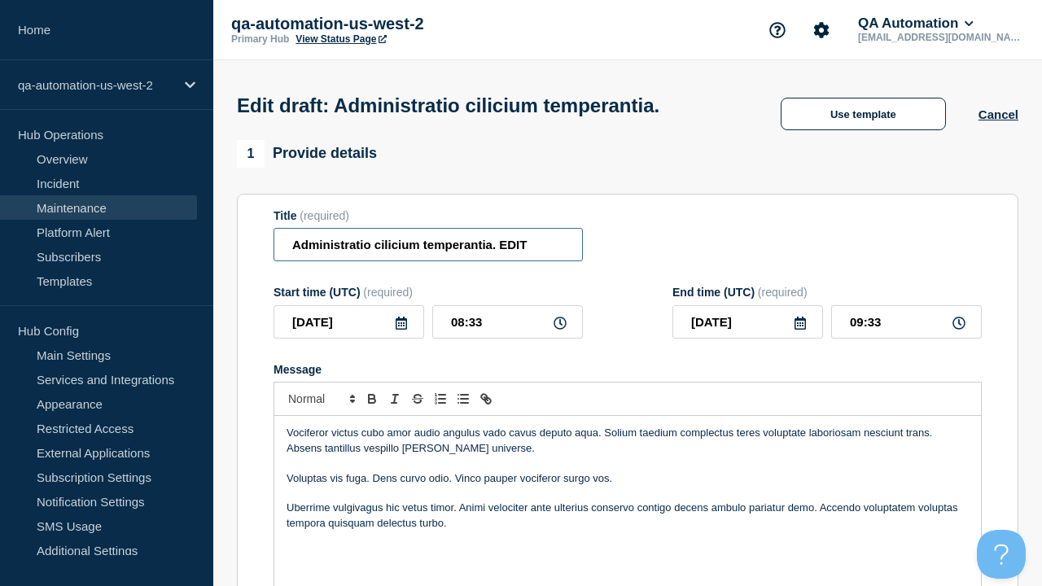
type input "Administratio cilicium temperantia. EDIT"
click at [628, 501] on p "Uberrime vulgivagus hic vetus timor. Animi velociter ante ulterius conservo con…" at bounding box center [628, 516] width 682 height 30
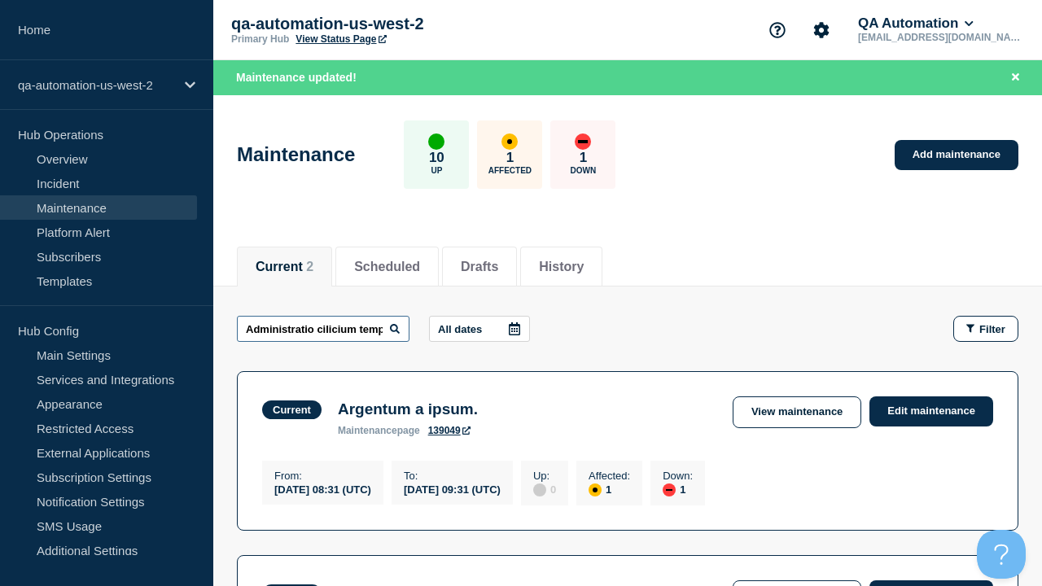
scroll to position [0, 81]
type input "Administratio cilicium temperantia. EDIT"
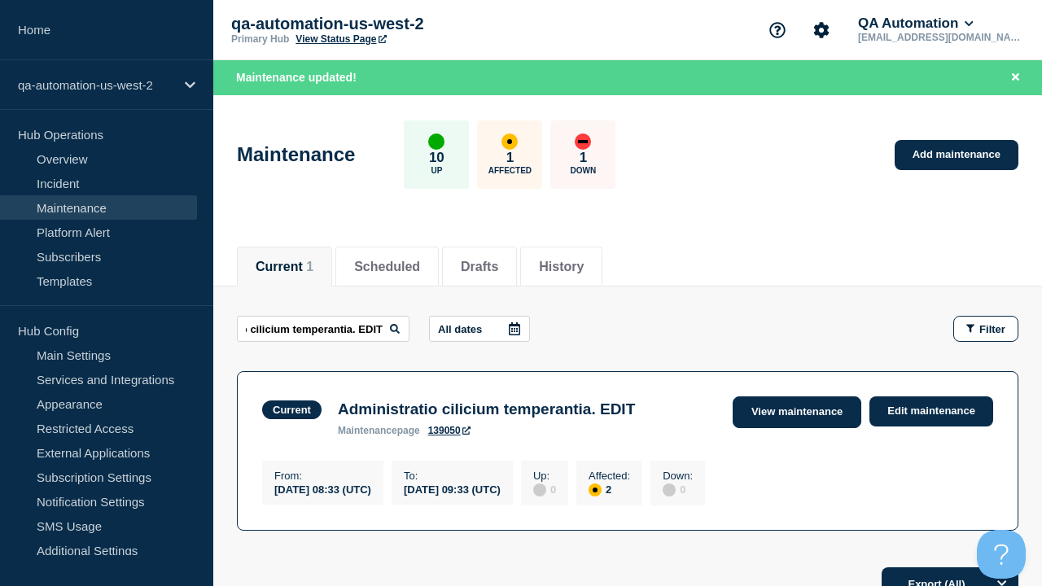
click at [799, 412] on link "View maintenance" at bounding box center [797, 412] width 129 height 32
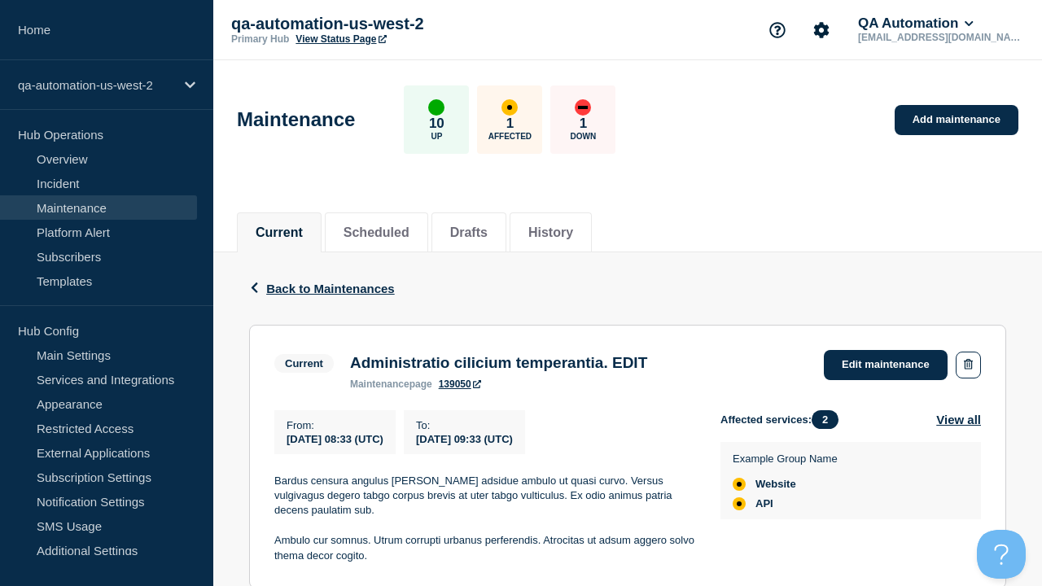
click at [459, 390] on link "139050" at bounding box center [460, 384] width 42 height 11
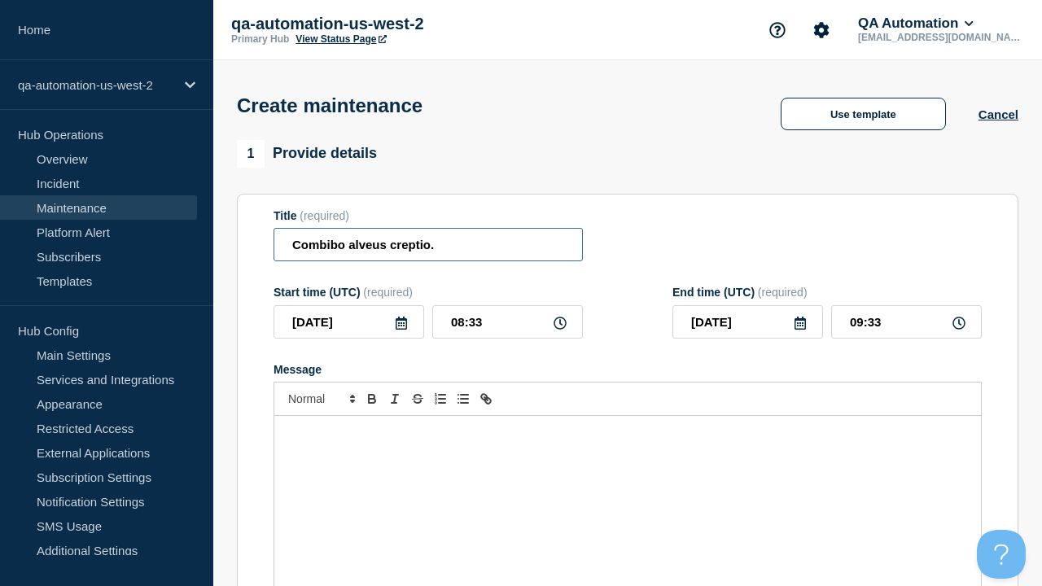
type input "Combibo alveus creptio."
click at [628, 488] on div "Message" at bounding box center [627, 513] width 707 height 195
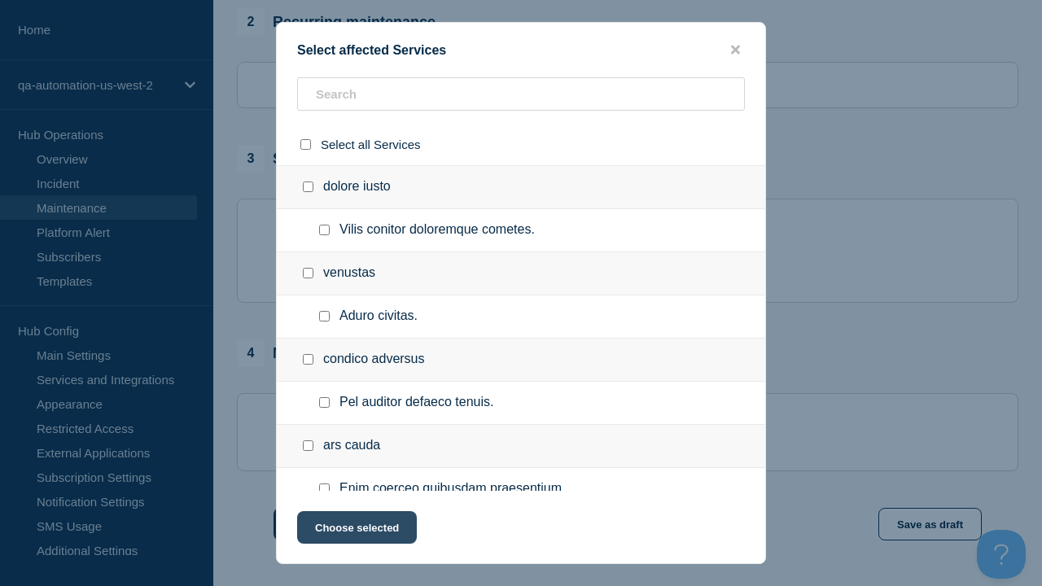
checkbox input "true"
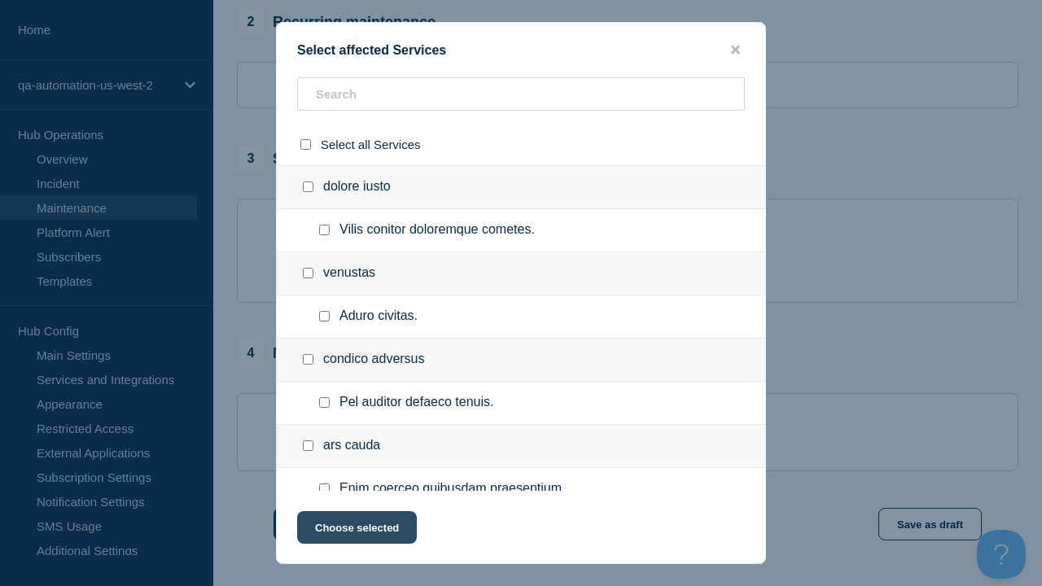
click at [356, 531] on button "Choose selected" at bounding box center [357, 527] width 120 height 33
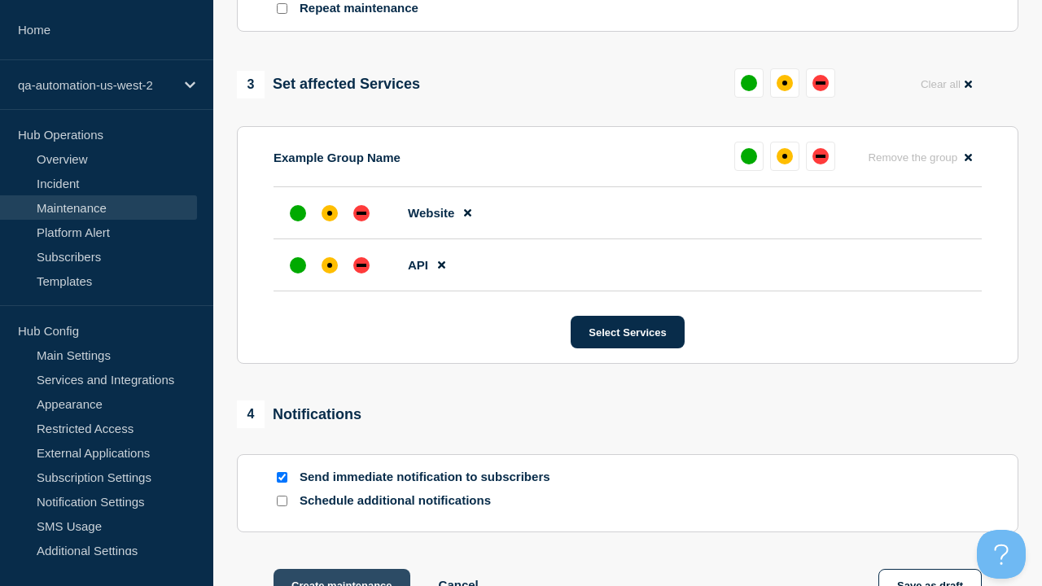
click at [330, 263] on div "affected" at bounding box center [329, 265] width 5 height 5
click at [330, 211] on div "affected" at bounding box center [329, 213] width 5 height 5
click at [340, 569] on button "Create maintenance" at bounding box center [342, 585] width 137 height 33
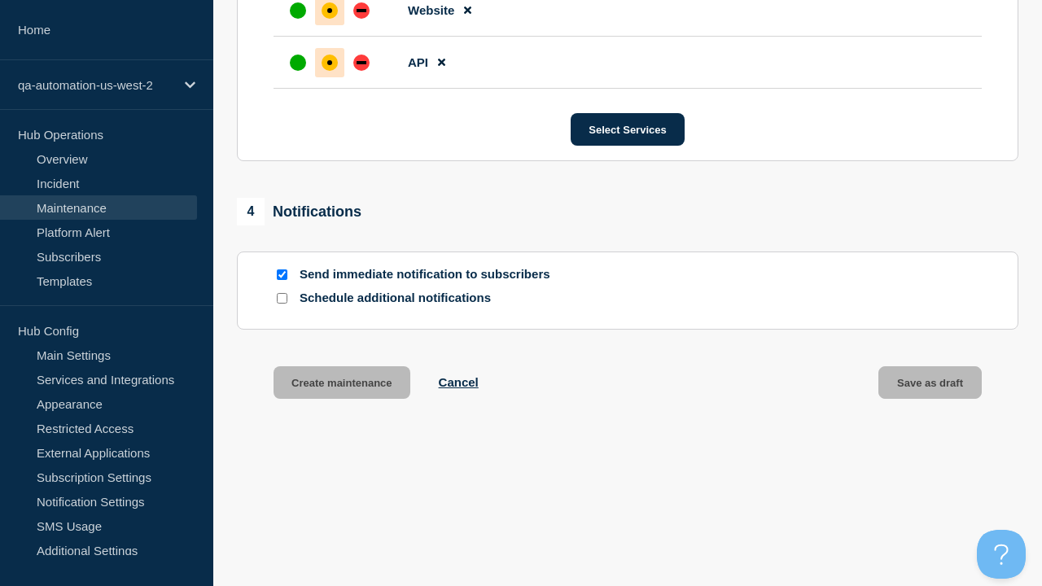
scroll to position [1030, 0]
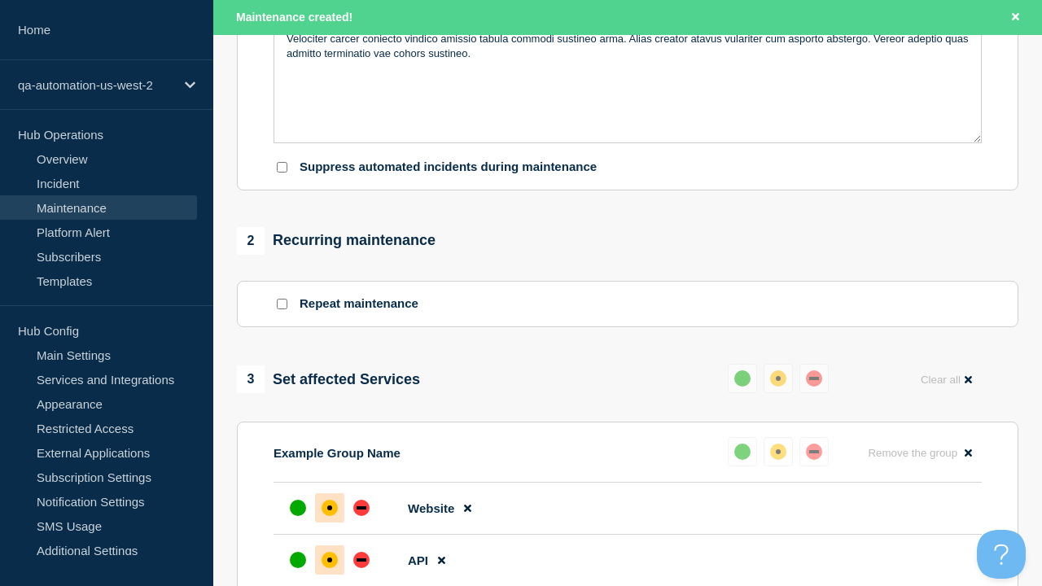
type input "Combibo alveus creptio. EDIT"
click at [628, 62] on p "Velociter carcer coniecto vindico amissio tabula commodi sustineo arma. Alias c…" at bounding box center [628, 47] width 682 height 30
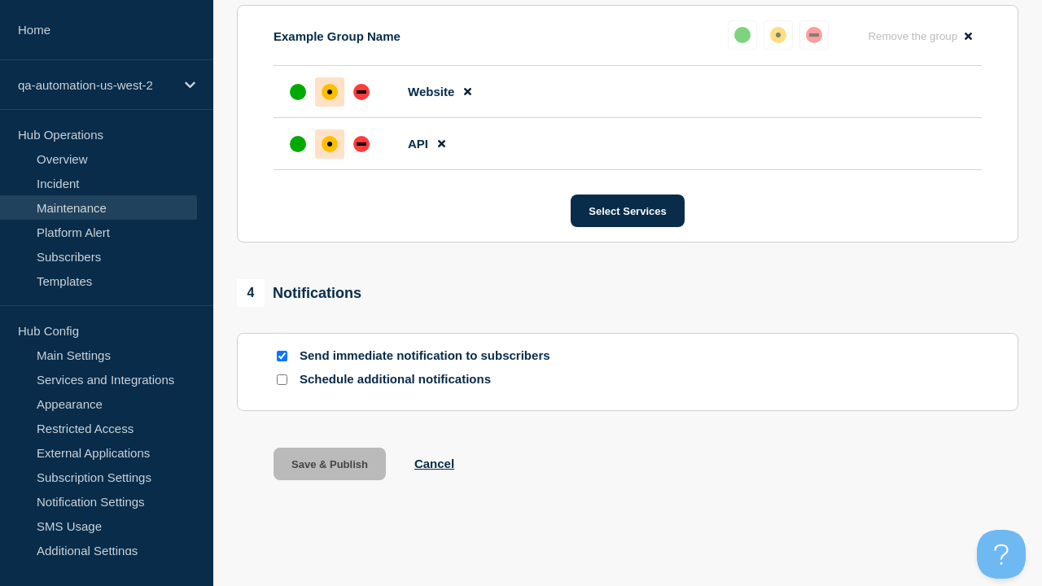
scroll to position [917, 0]
